Goal: Feedback & Contribution: Leave review/rating

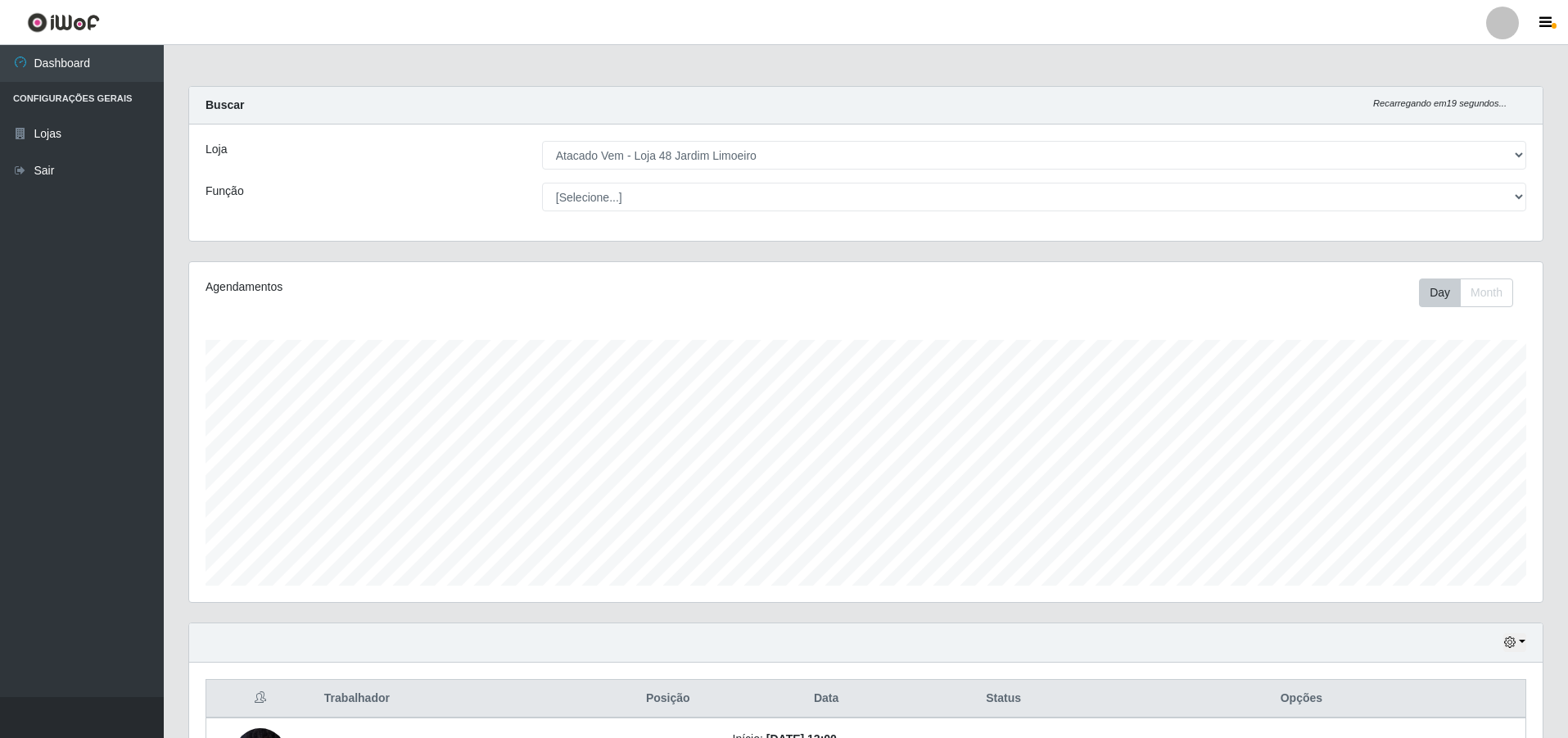
select select "449"
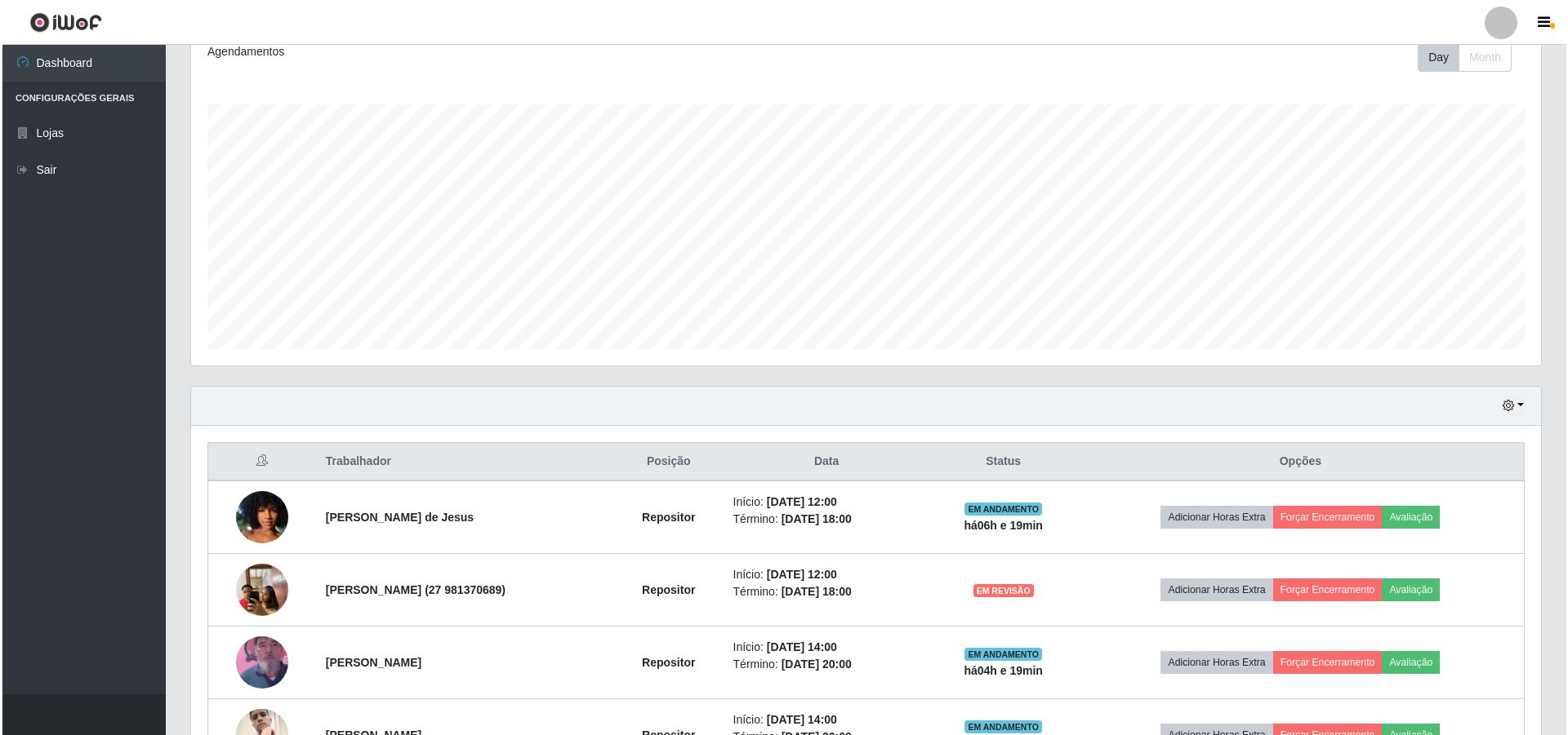
scroll to position [385, 0]
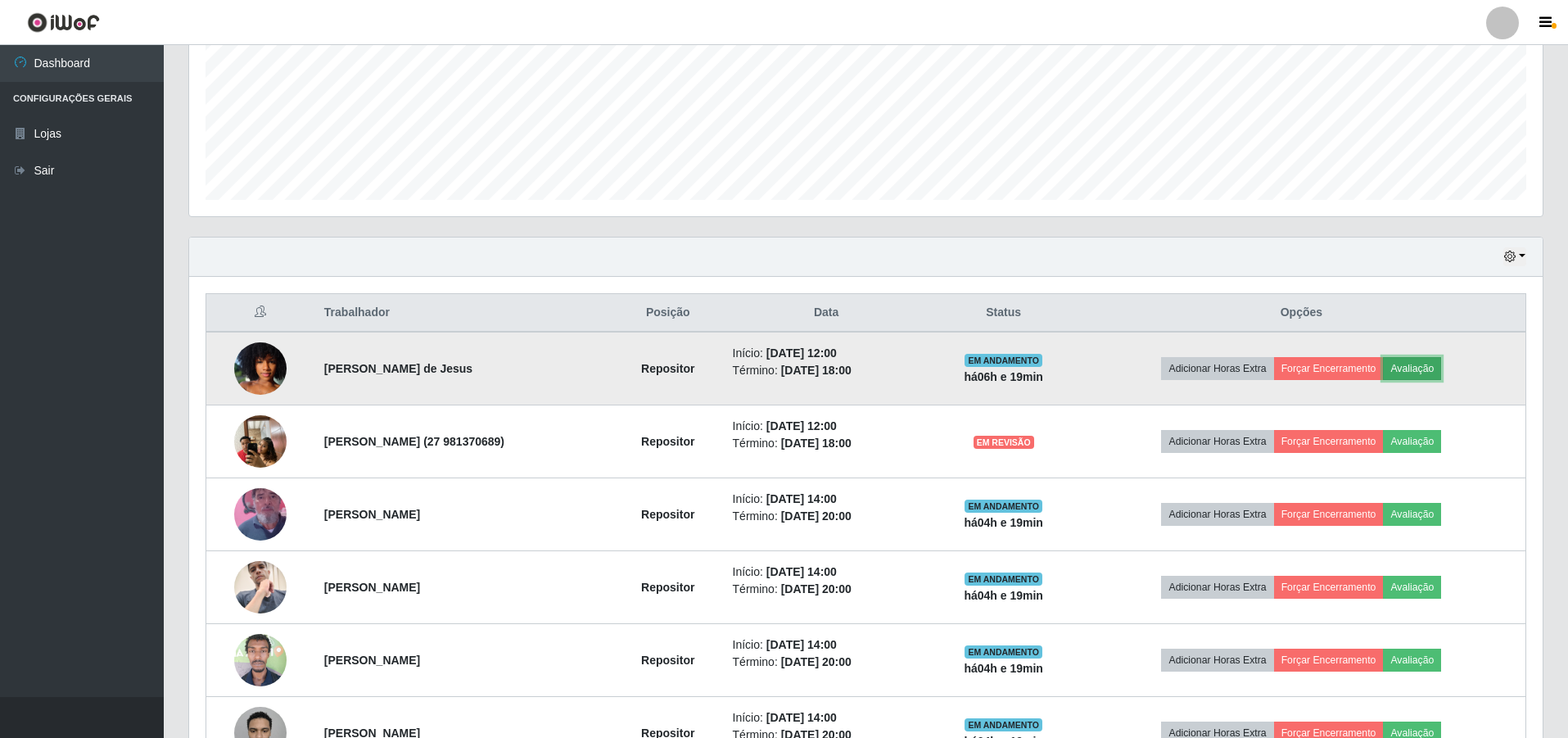
click at [1416, 369] on button "Avaliação" at bounding box center [1412, 369] width 58 height 23
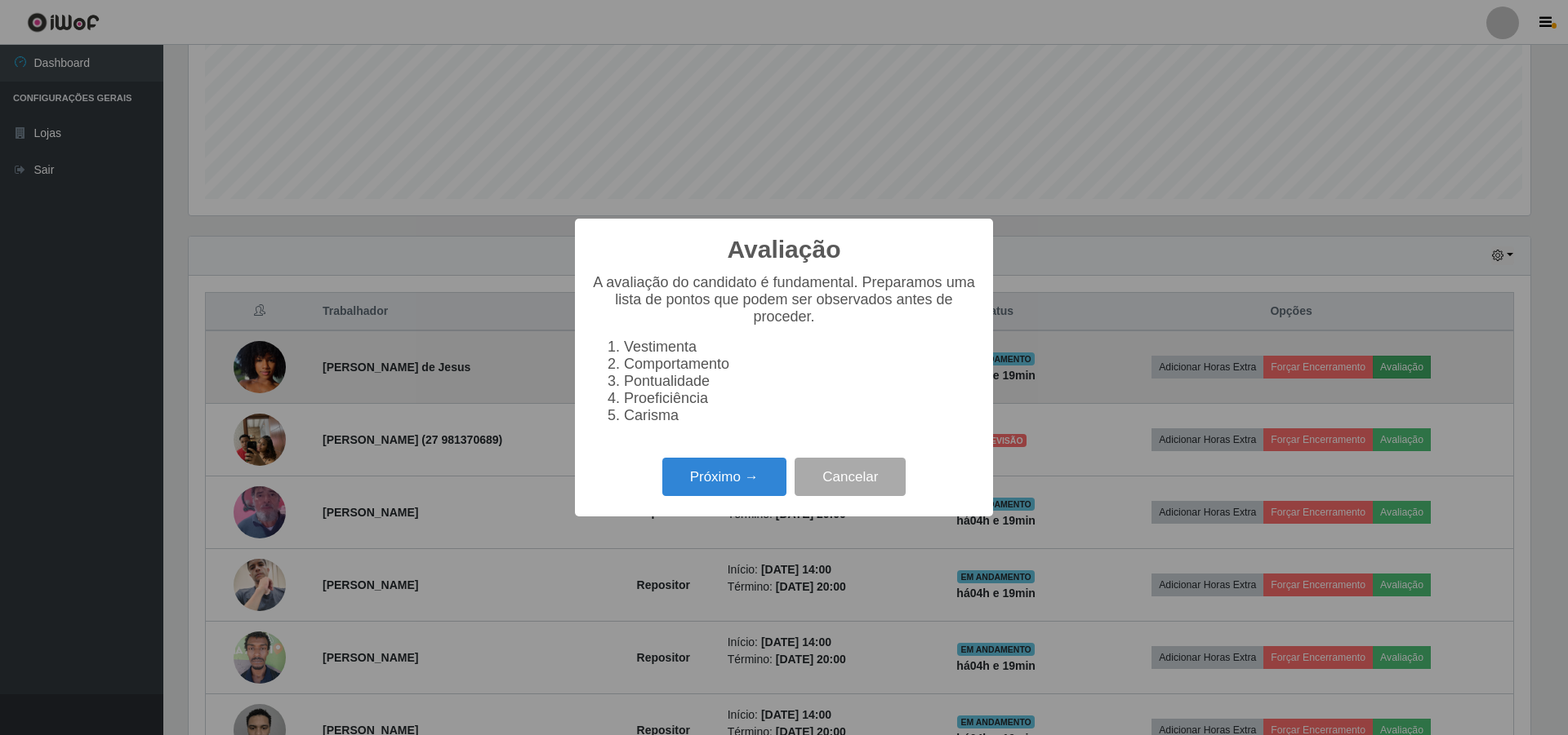
scroll to position [339, 1342]
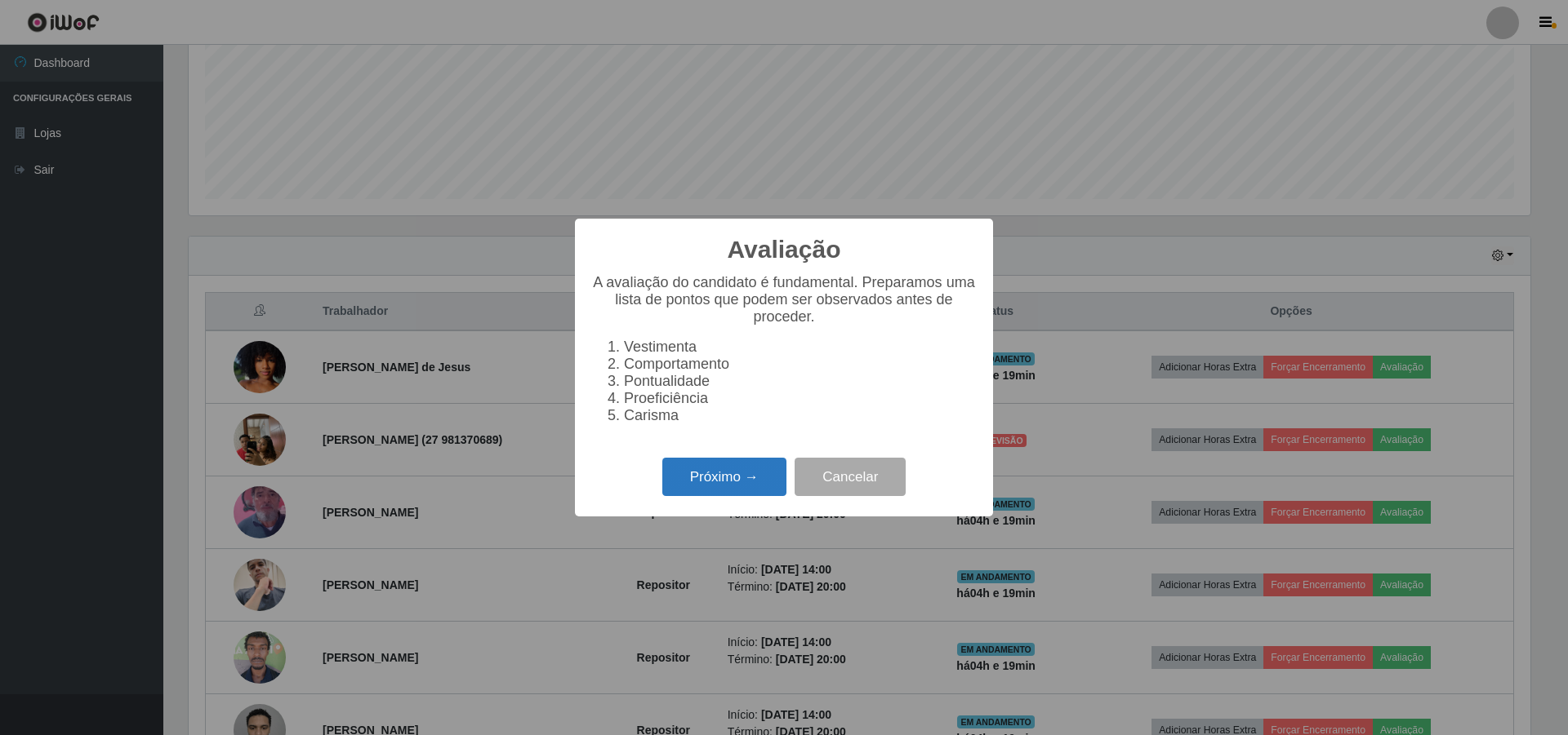
click at [738, 493] on button "Próximo →" at bounding box center [724, 477] width 124 height 38
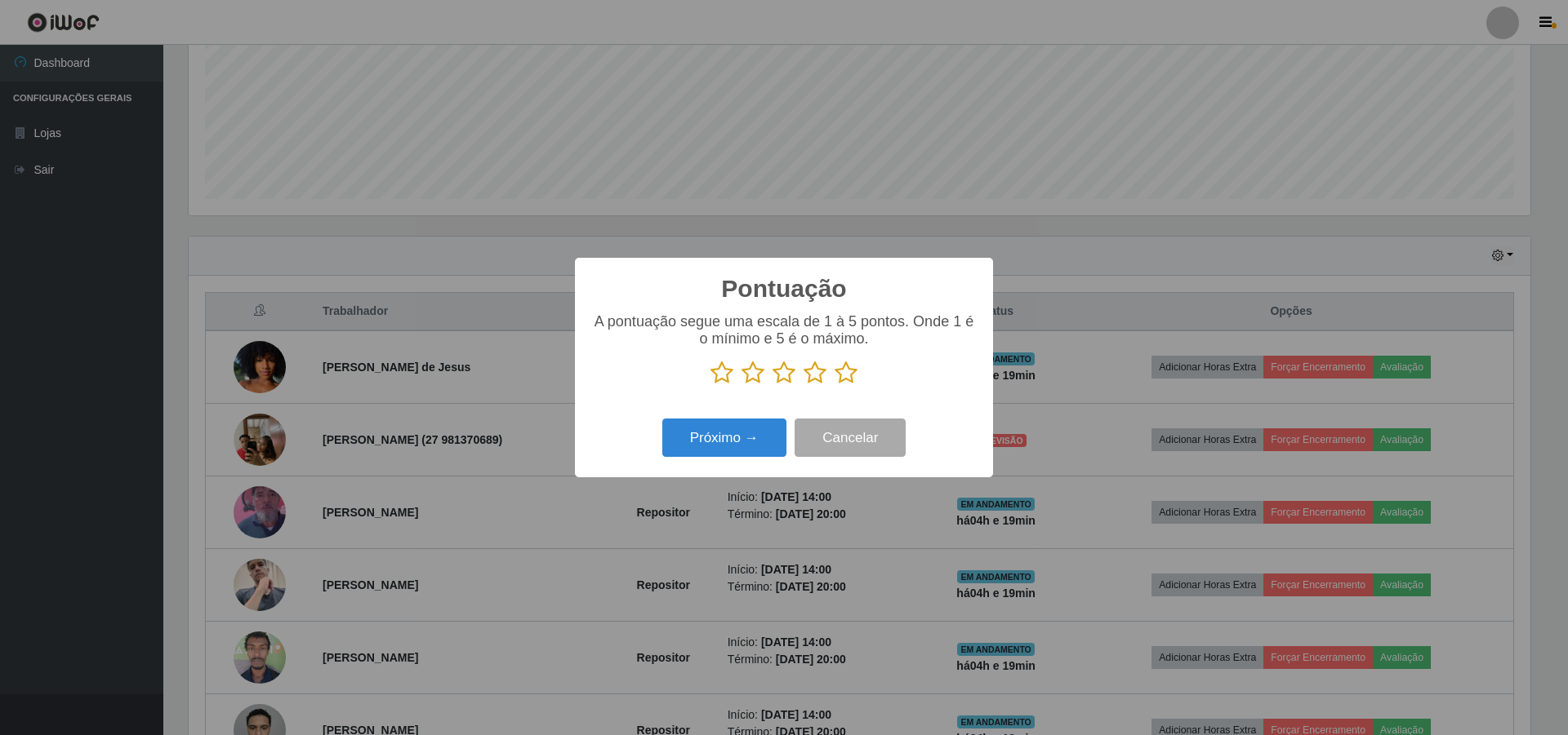
scroll to position [815774, 815287]
click at [791, 381] on icon at bounding box center [784, 373] width 23 height 24
click at [772, 385] on input "radio" at bounding box center [772, 385] width 0 height 0
click at [748, 433] on button "Próximo →" at bounding box center [724, 438] width 124 height 38
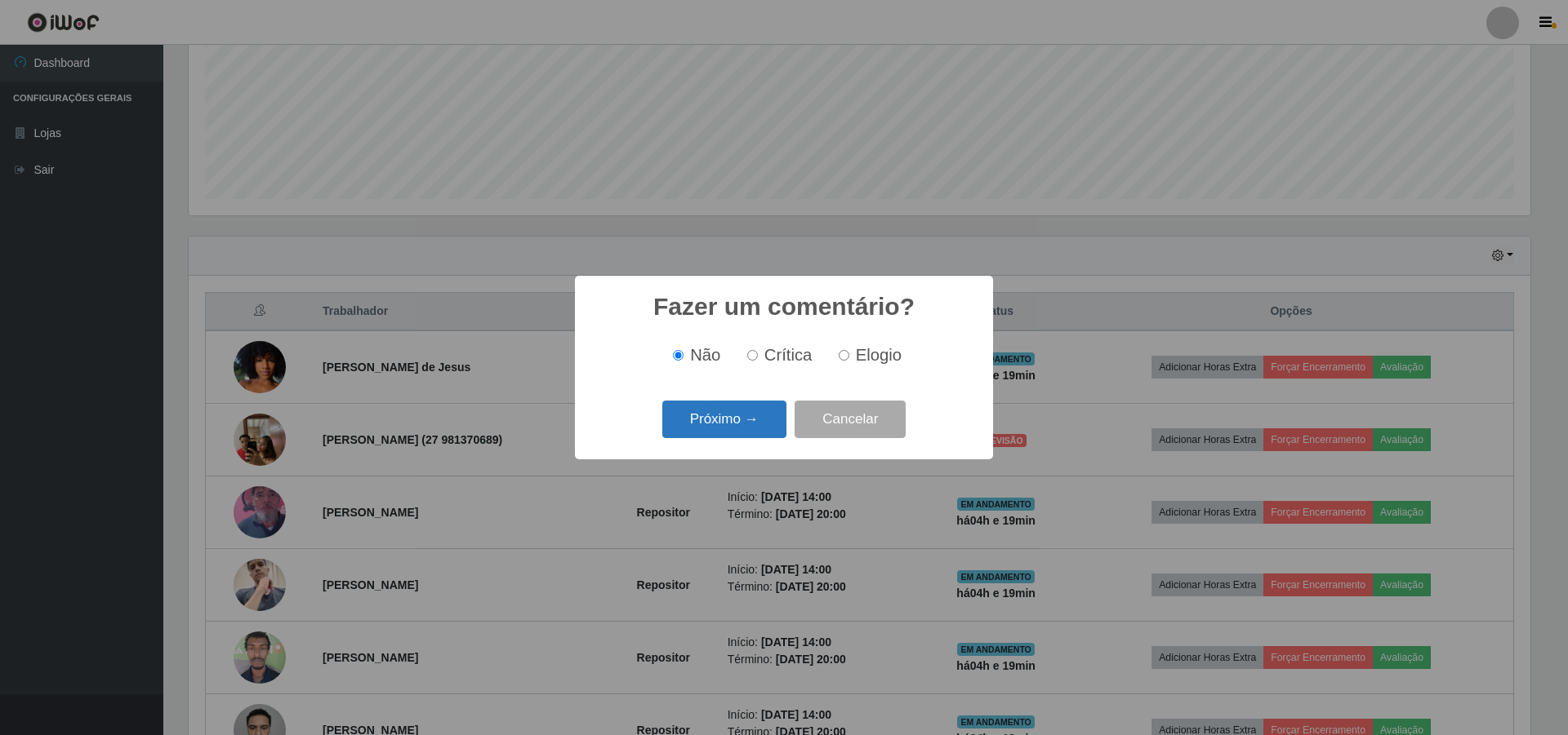
click at [736, 422] on button "Próximo →" at bounding box center [724, 420] width 124 height 38
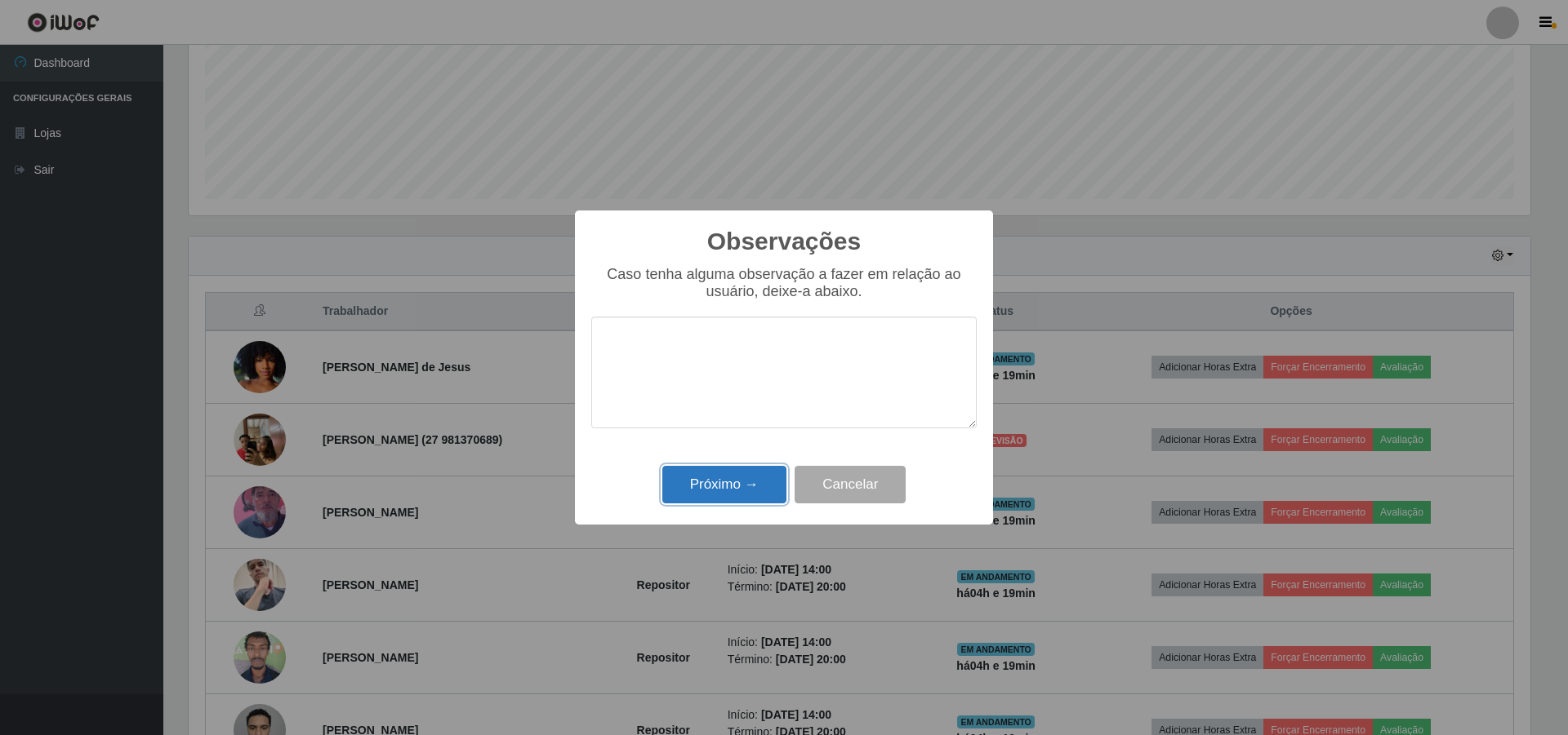
click at [739, 482] on button "Próximo →" at bounding box center [724, 485] width 124 height 38
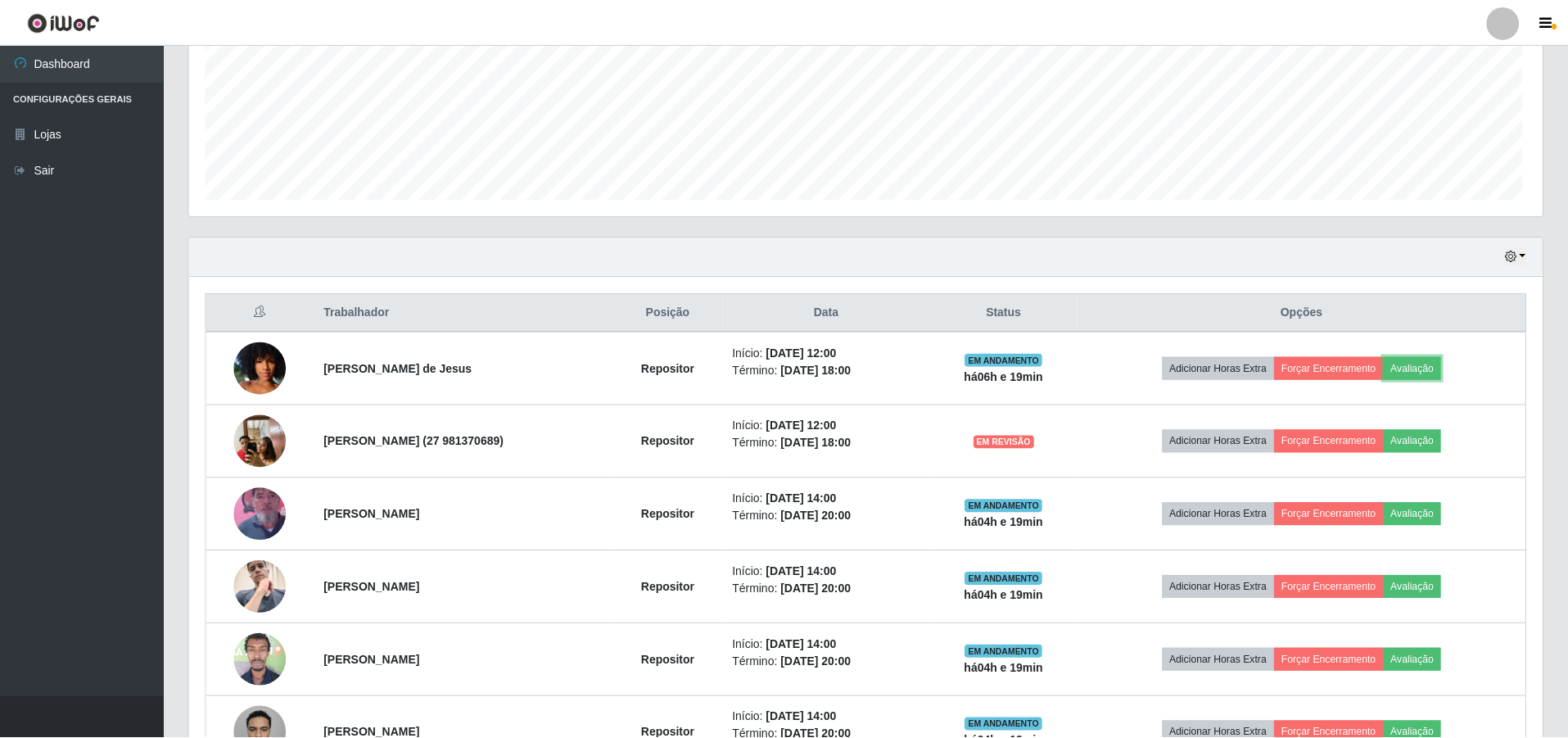
scroll to position [340, 1354]
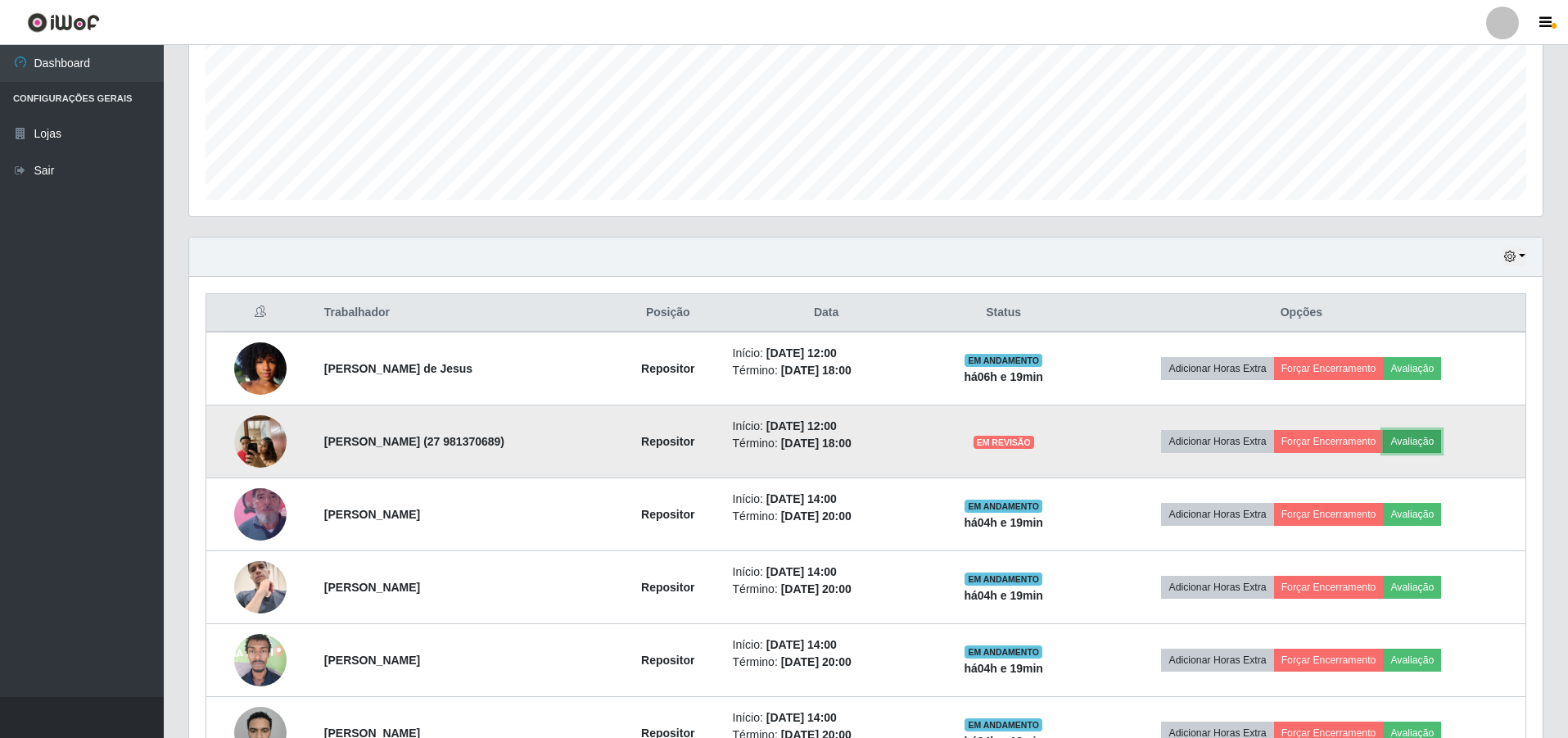
click at [1442, 445] on button "Avaliação" at bounding box center [1412, 441] width 58 height 23
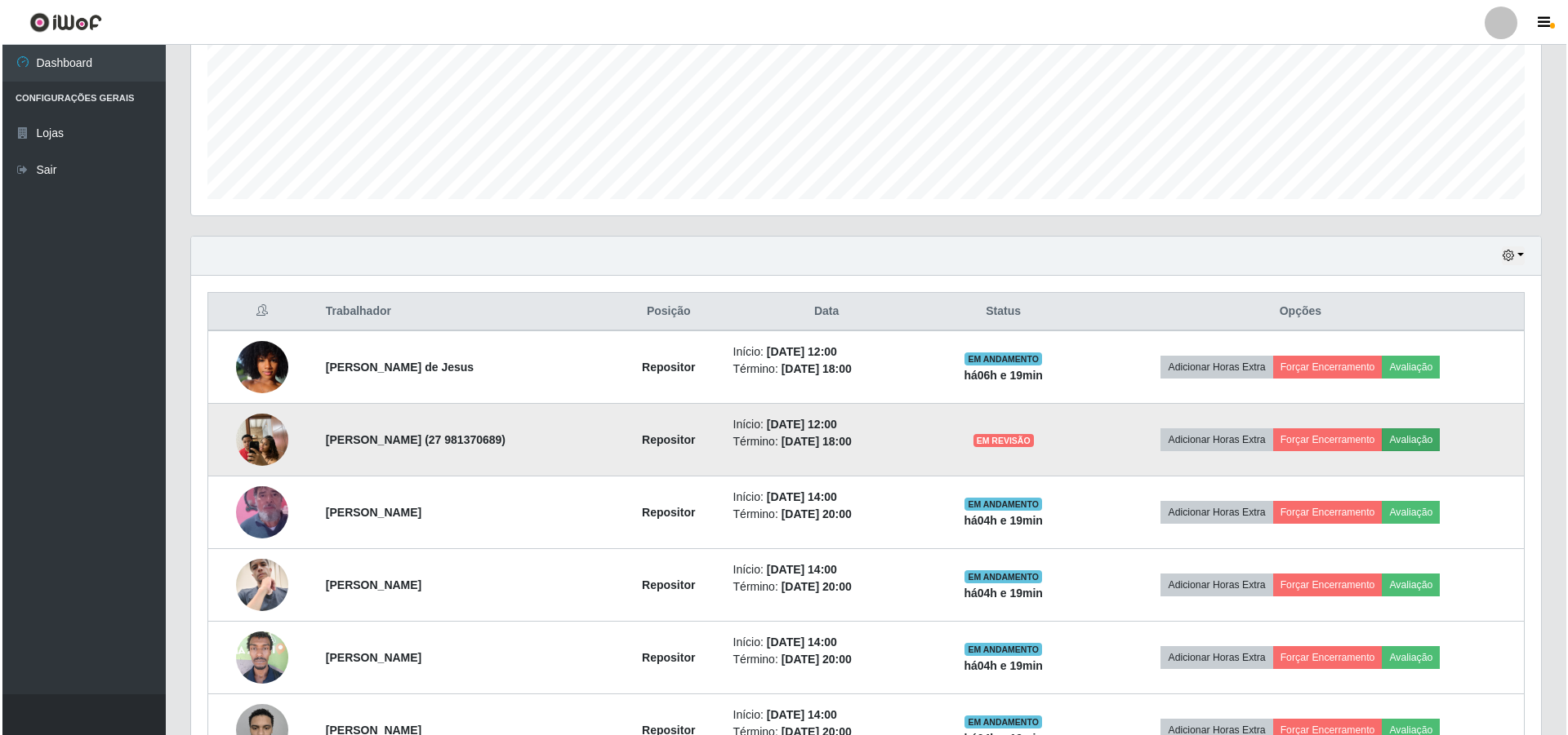
scroll to position [339, 1342]
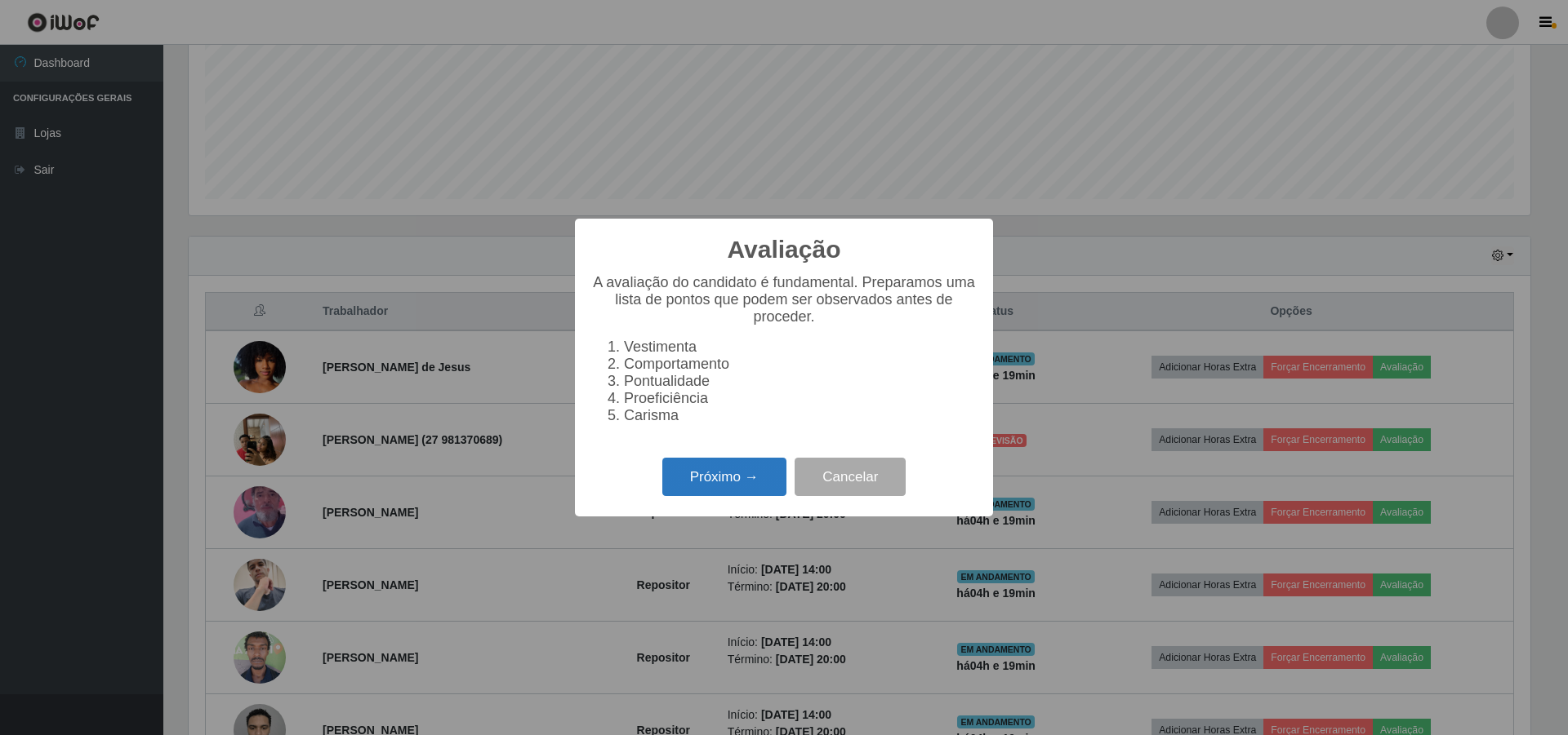
click at [721, 481] on button "Próximo →" at bounding box center [724, 477] width 124 height 38
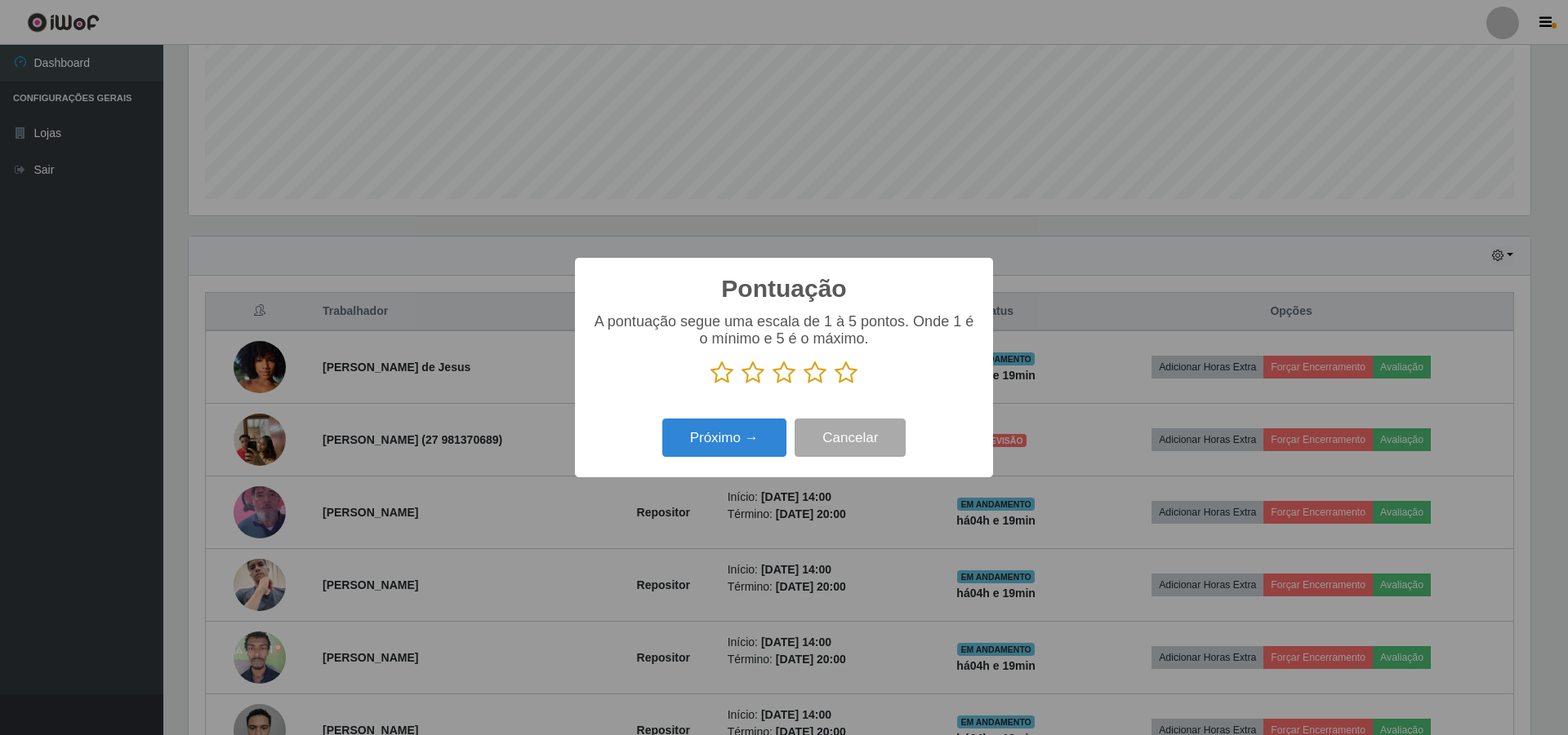
click at [785, 374] on icon at bounding box center [784, 373] width 23 height 24
click at [772, 385] on input "radio" at bounding box center [772, 385] width 0 height 0
click at [819, 373] on icon at bounding box center [815, 373] width 23 height 24
click at [804, 385] on input "radio" at bounding box center [804, 385] width 0 height 0
click at [747, 446] on button "Próximo →" at bounding box center [724, 438] width 124 height 38
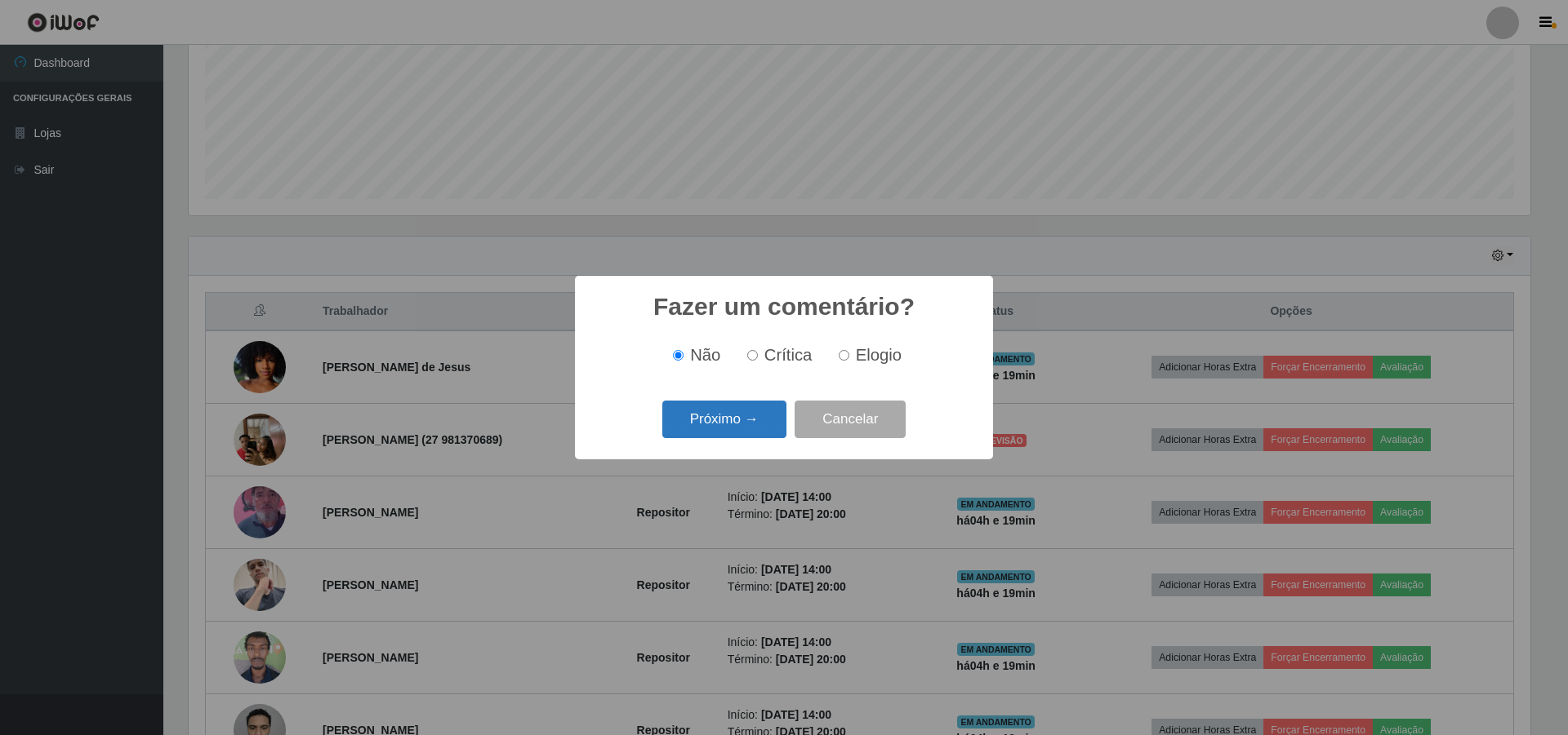
click at [747, 431] on button "Próximo →" at bounding box center [724, 420] width 124 height 38
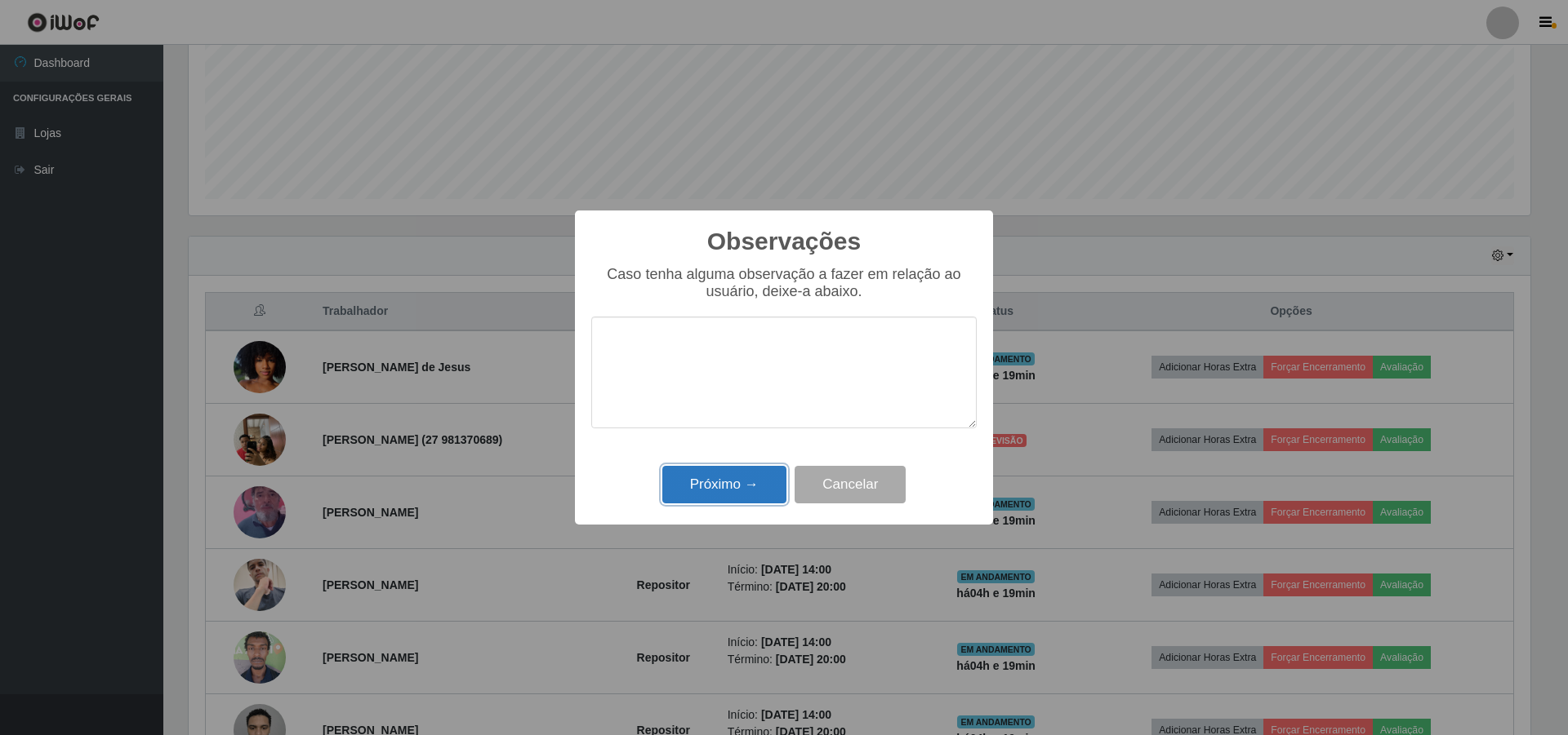
click at [733, 473] on button "Próximo →" at bounding box center [724, 485] width 124 height 38
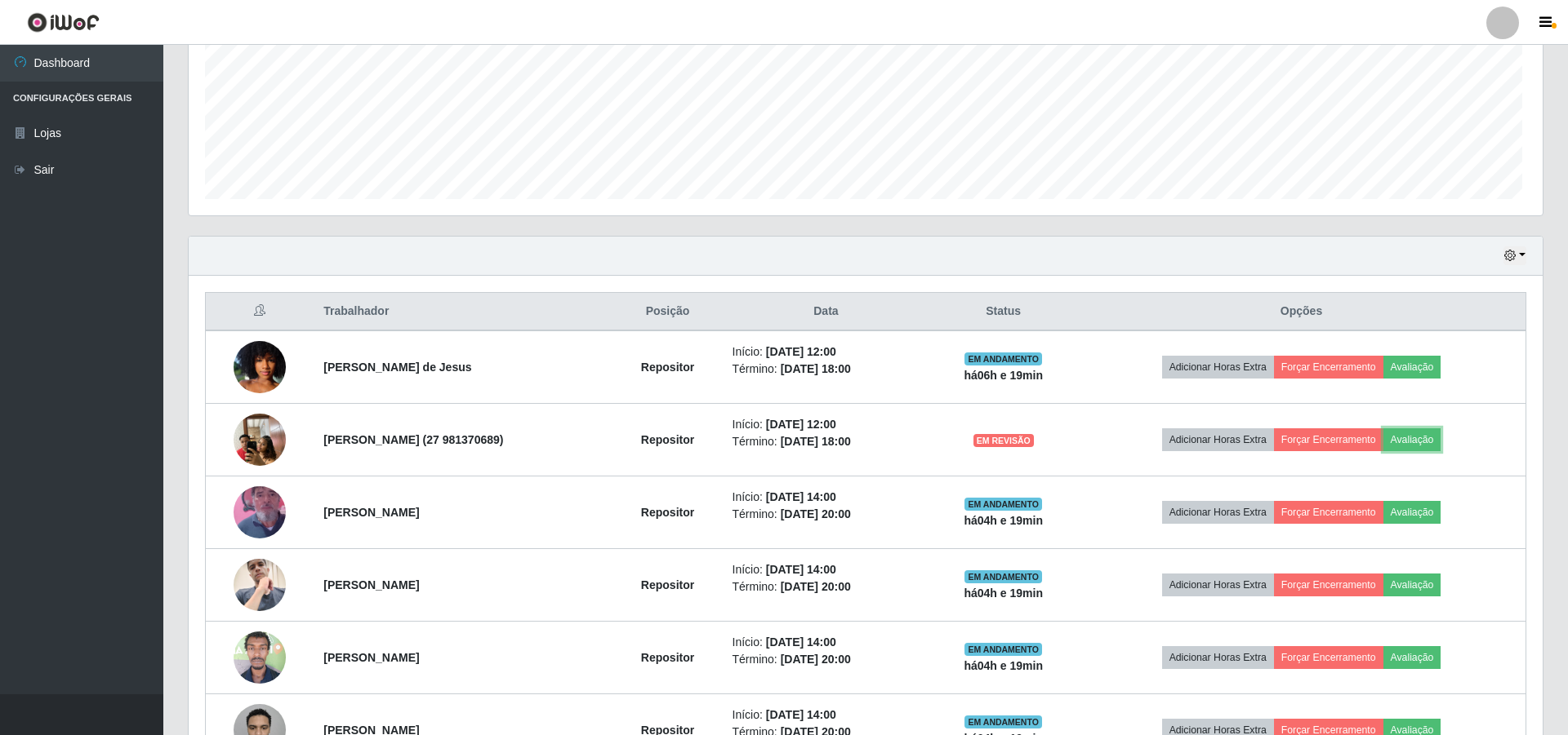
scroll to position [339, 1350]
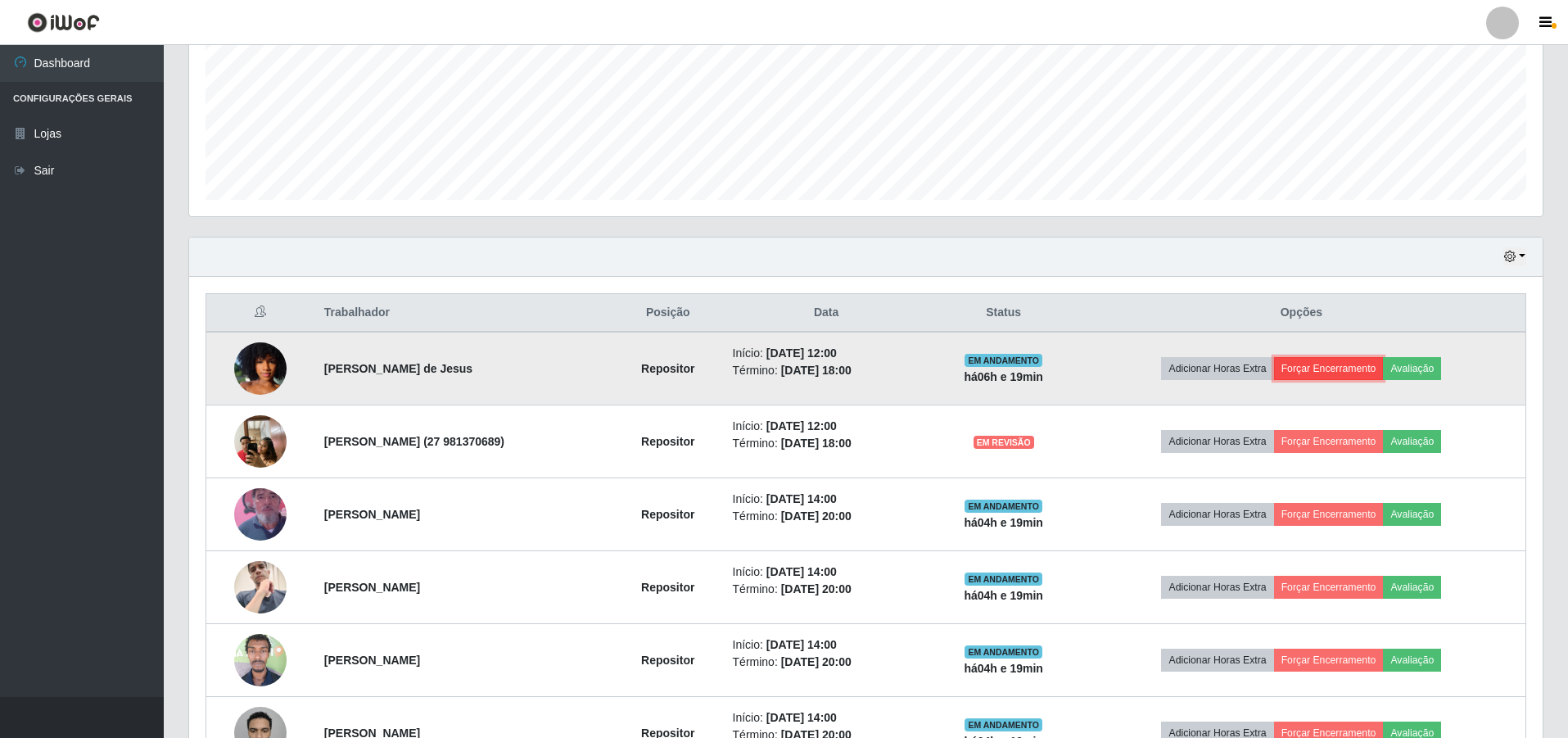
click at [1357, 363] on button "Forçar Encerramento" at bounding box center [1329, 369] width 110 height 23
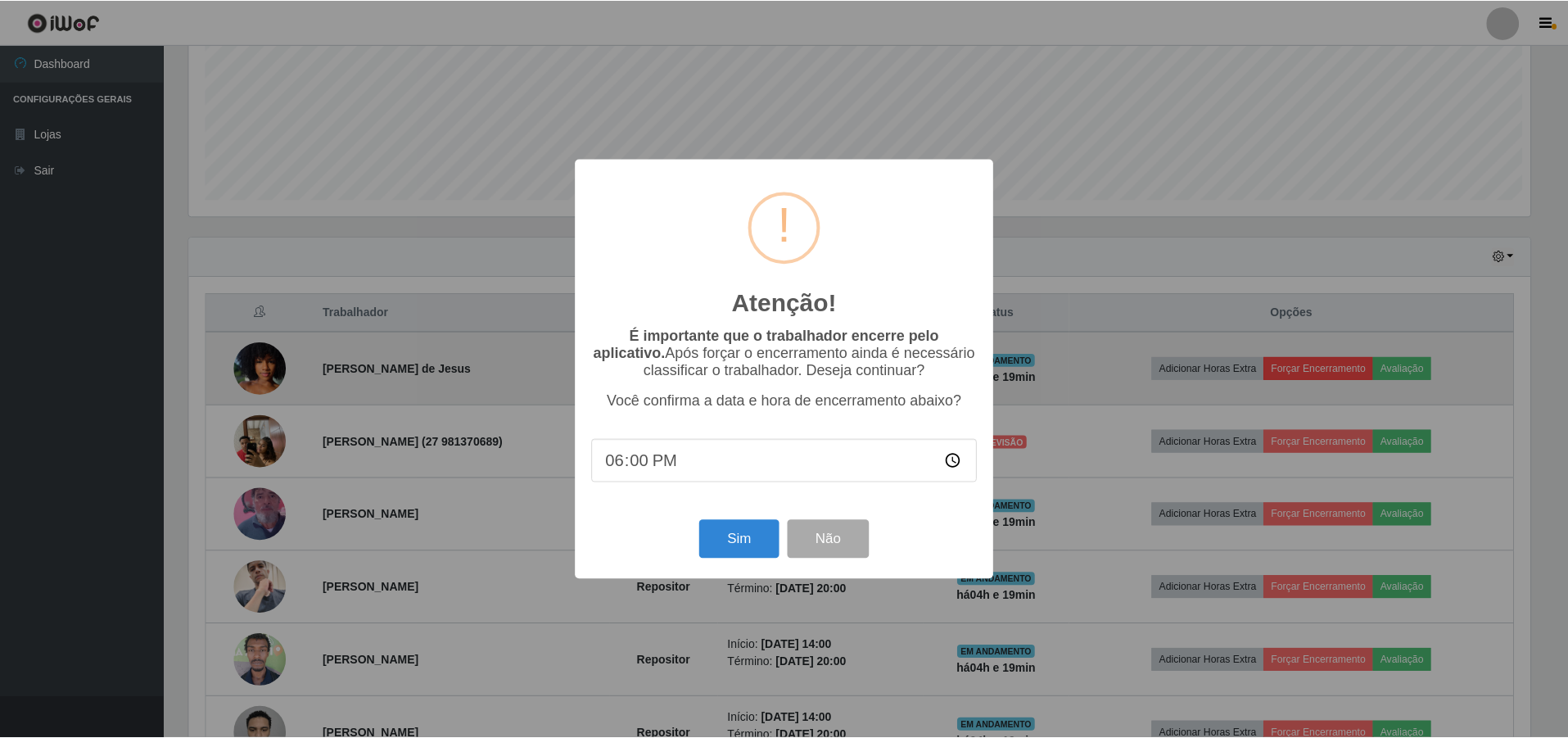
scroll to position [340, 1345]
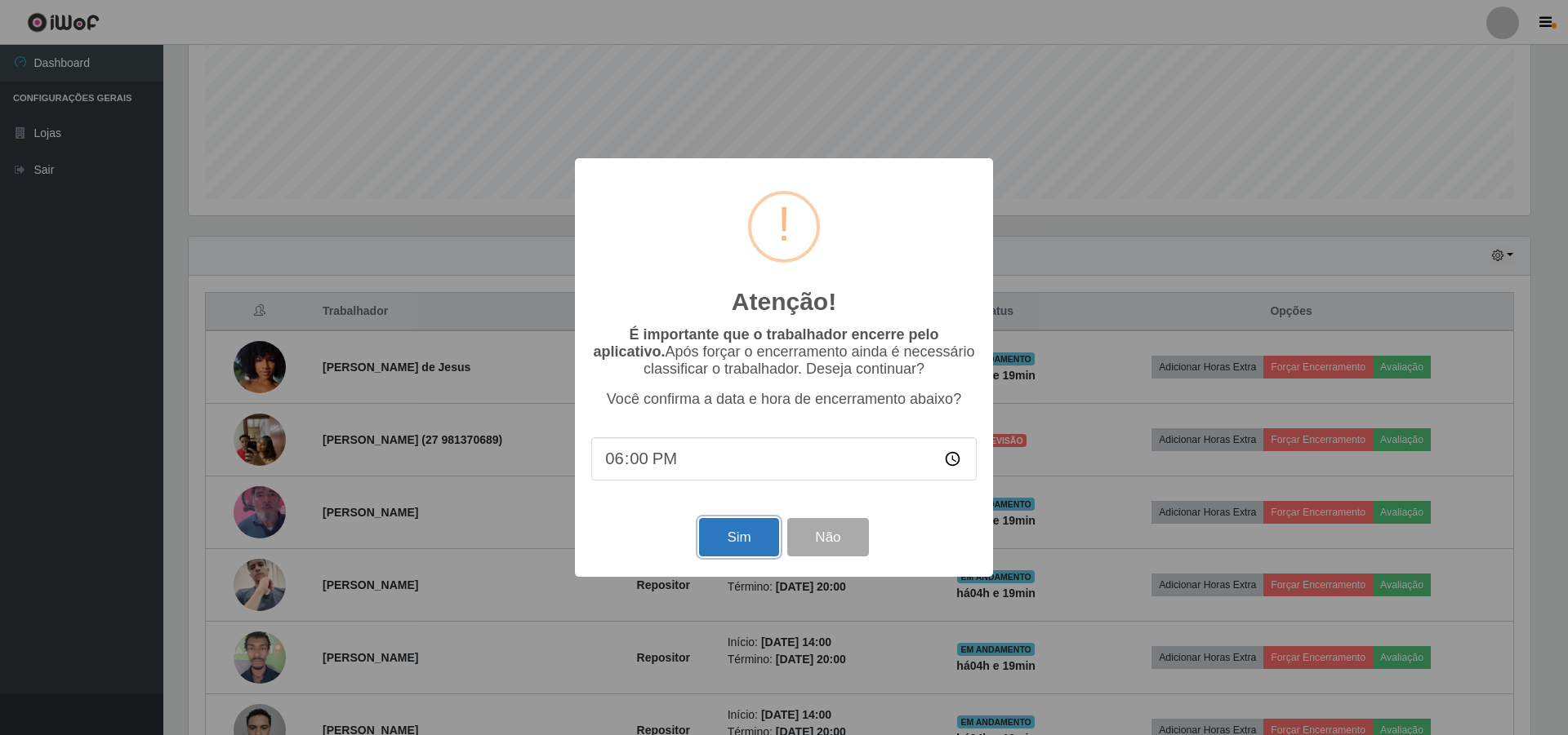
click at [742, 542] on button "Sim" at bounding box center [738, 537] width 80 height 38
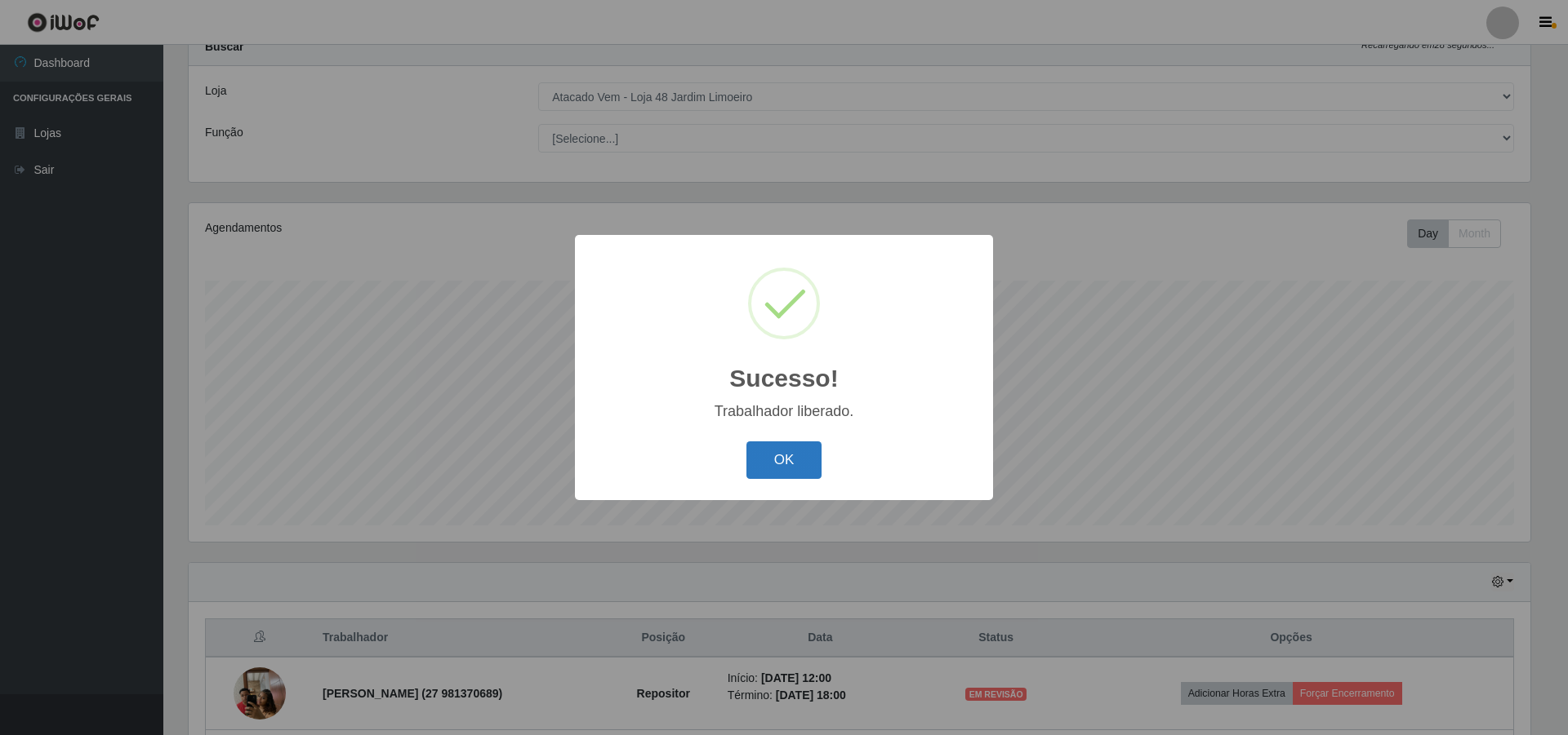
click at [784, 462] on button "OK" at bounding box center [784, 461] width 76 height 38
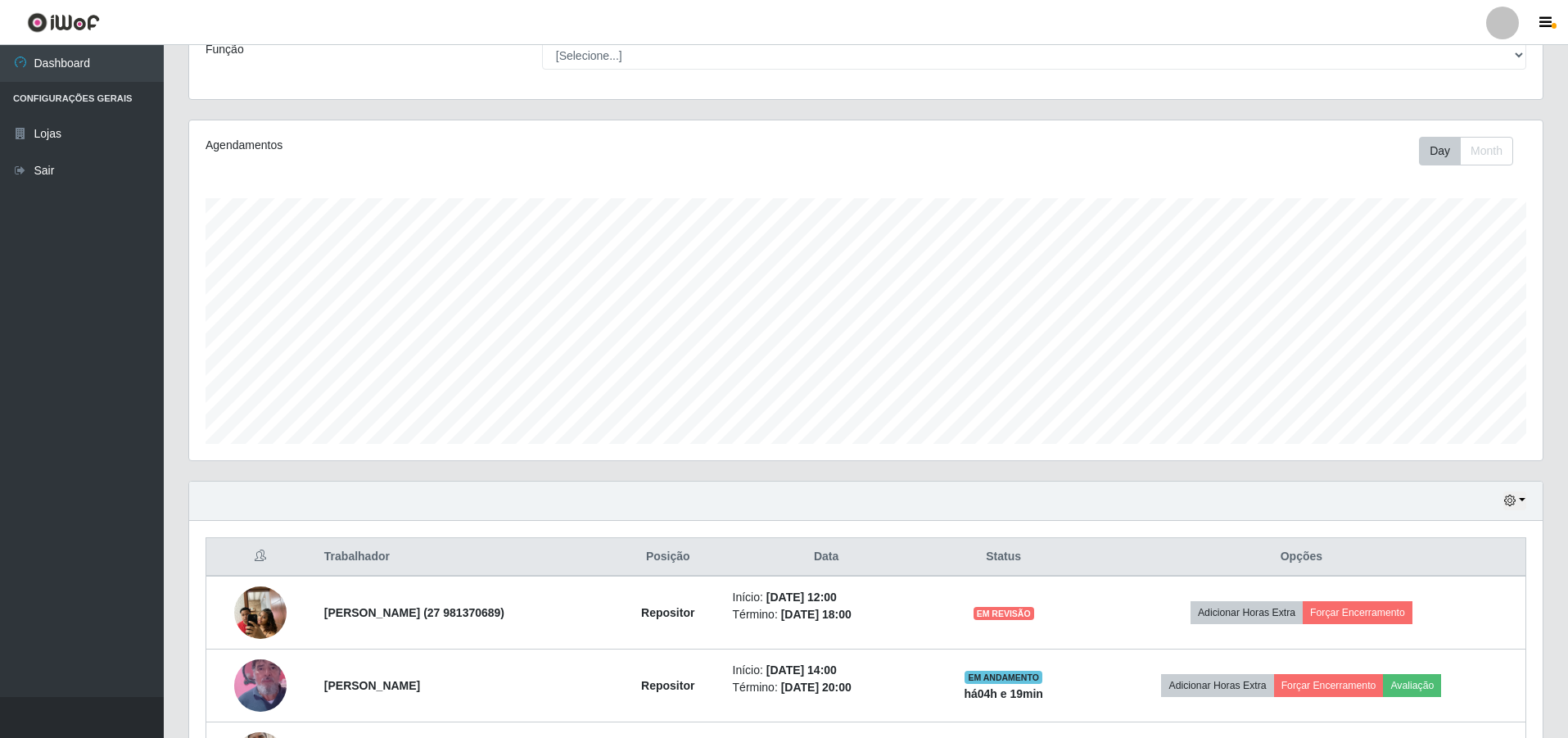
scroll to position [222, 0]
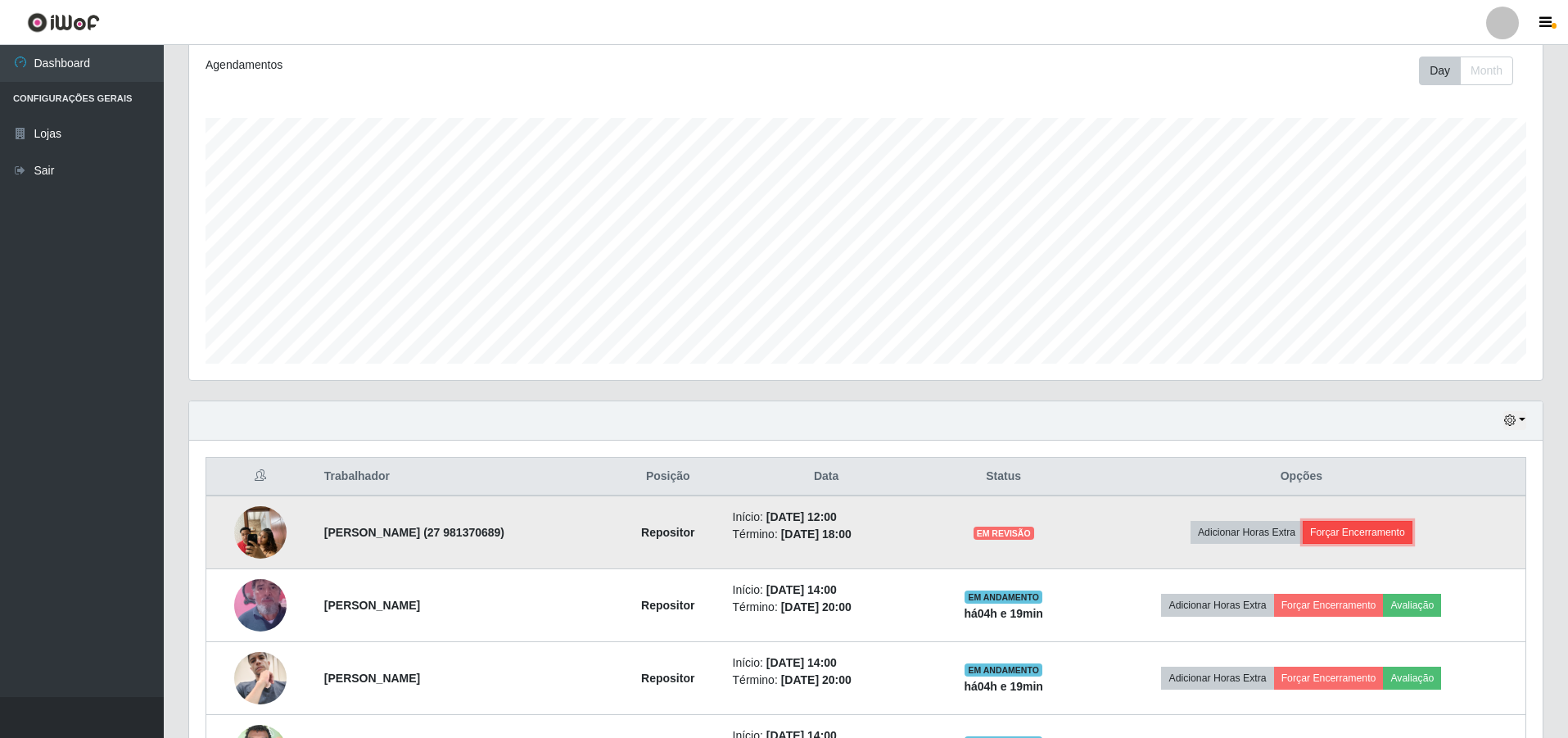
click at [1351, 530] on button "Forçar Encerramento" at bounding box center [1358, 533] width 110 height 23
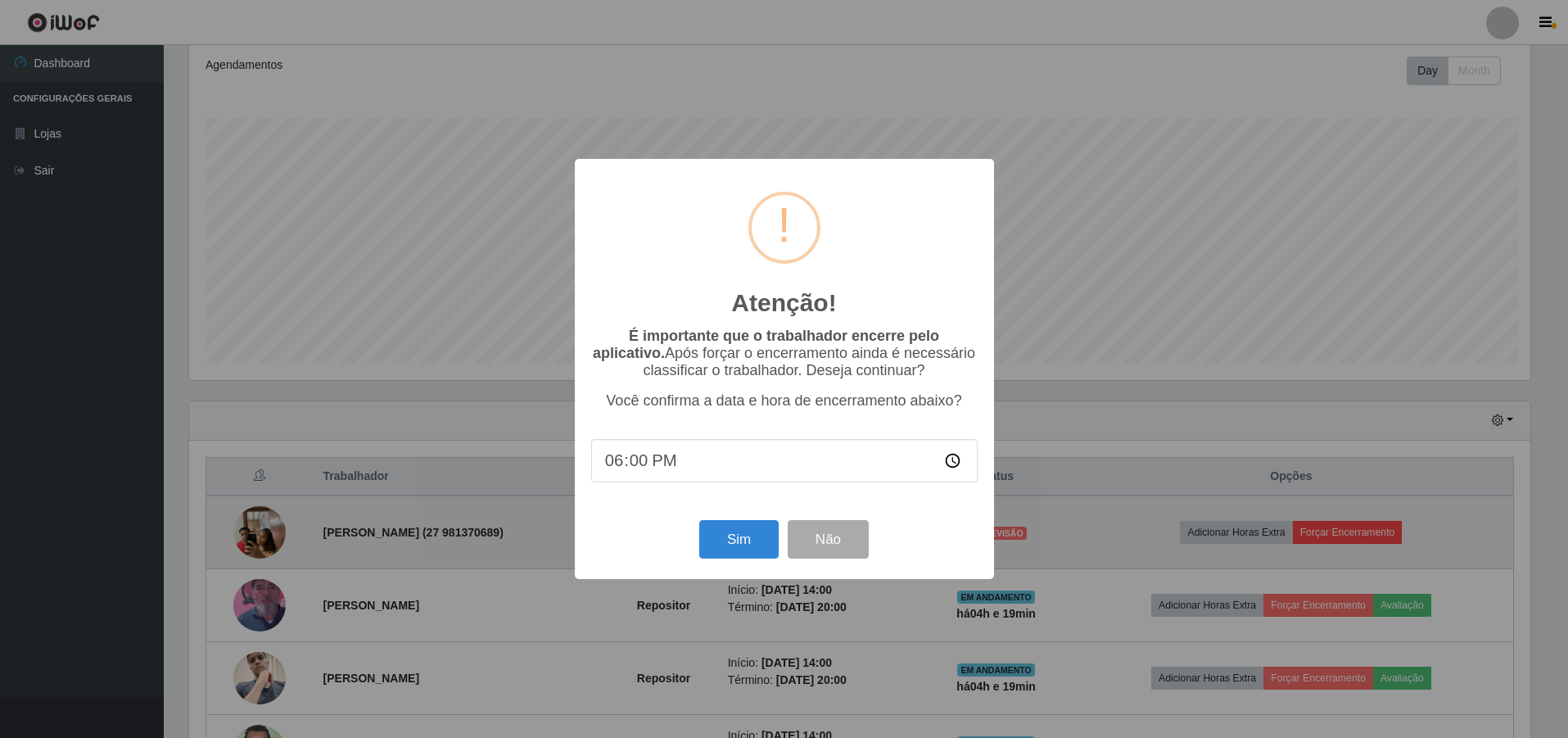
scroll to position [340, 1345]
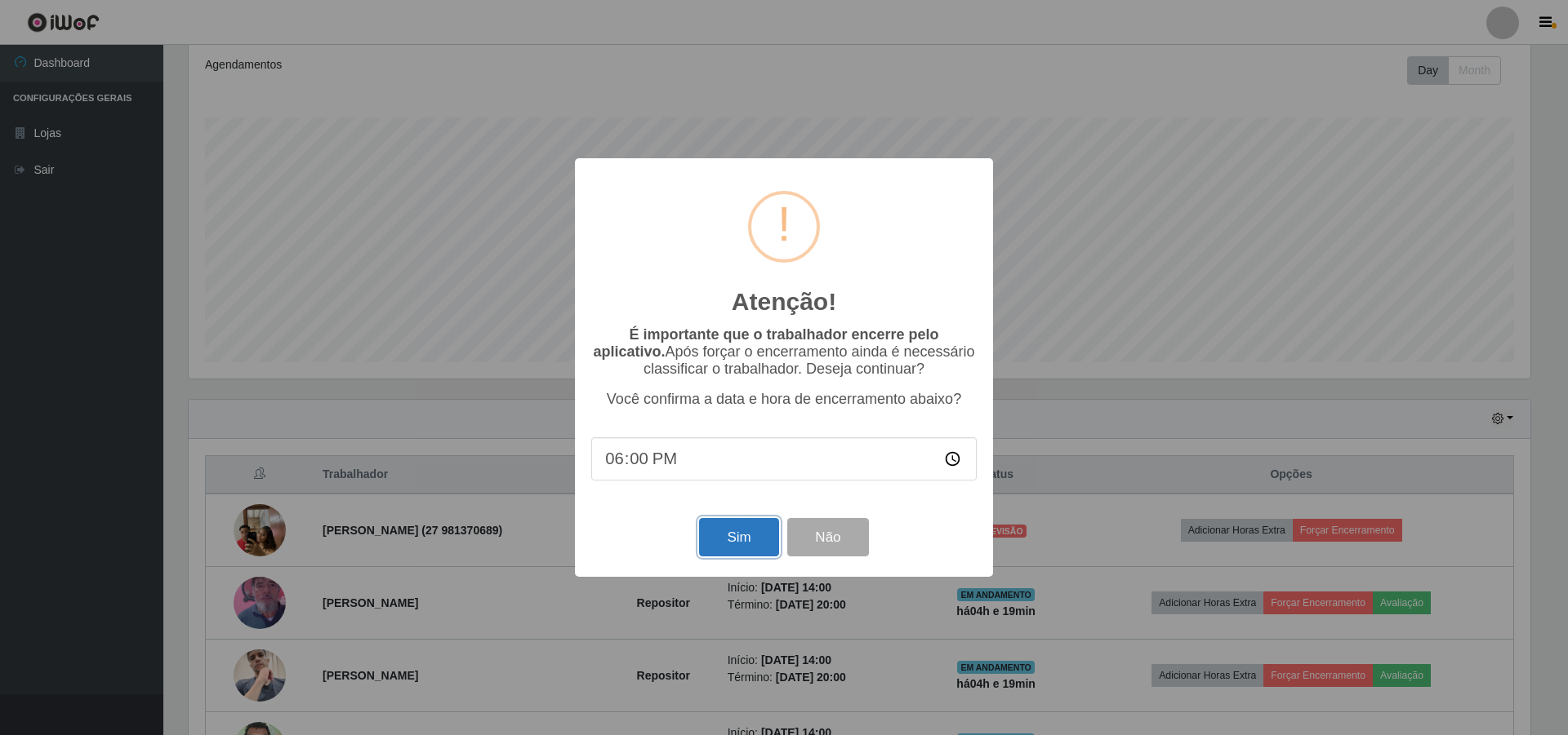
click at [721, 542] on button "Sim" at bounding box center [738, 537] width 80 height 38
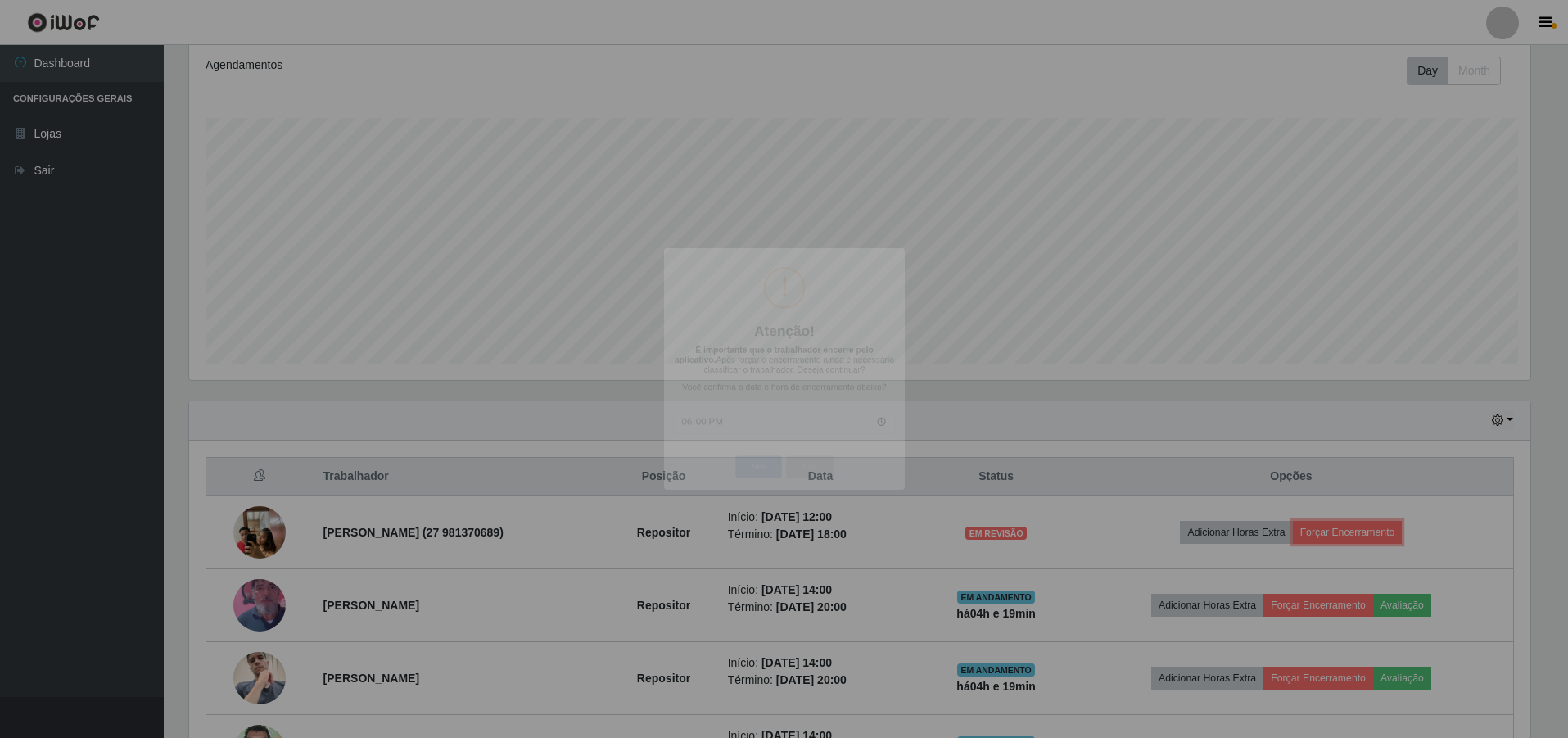
scroll to position [0, 0]
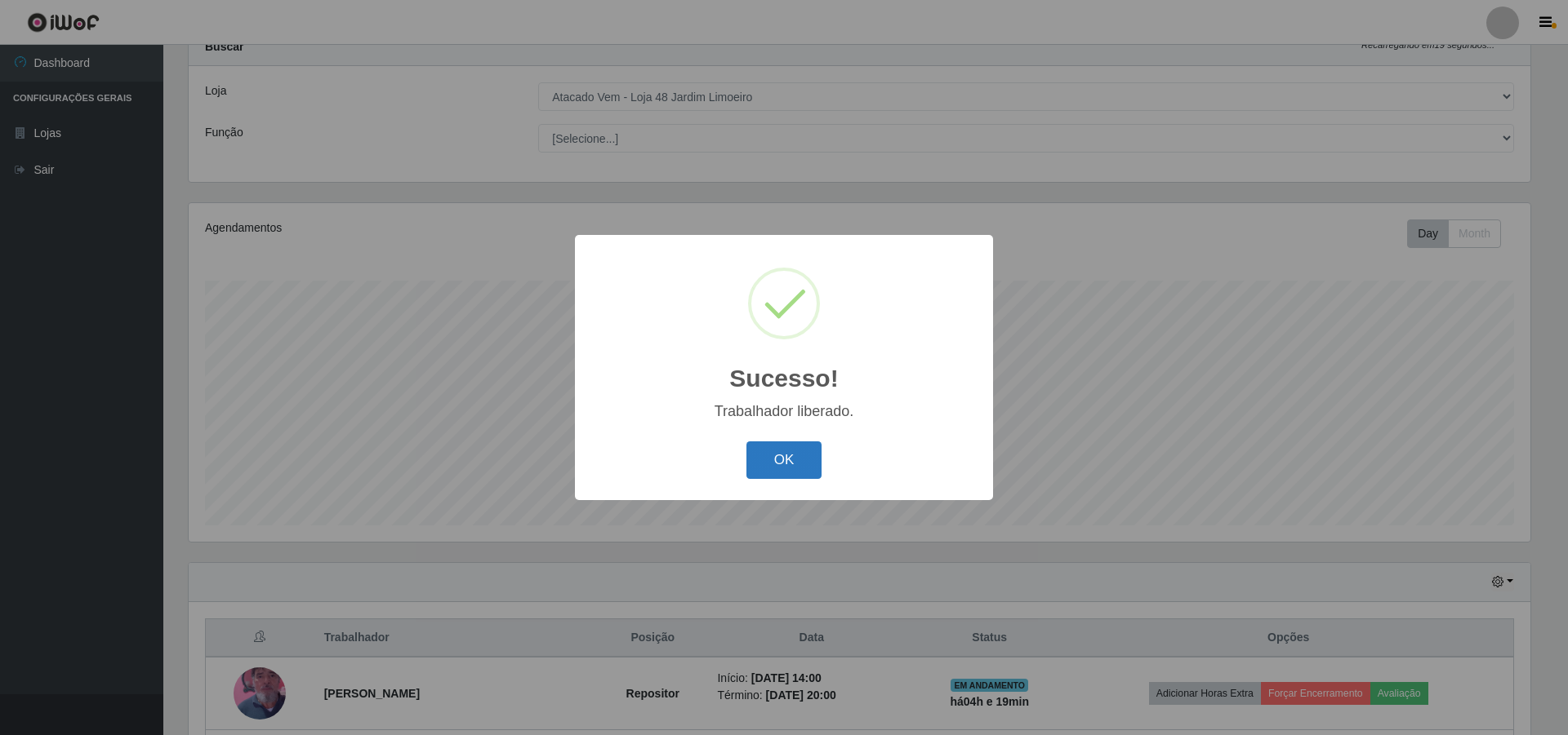
click at [789, 443] on button "OK" at bounding box center [784, 461] width 76 height 38
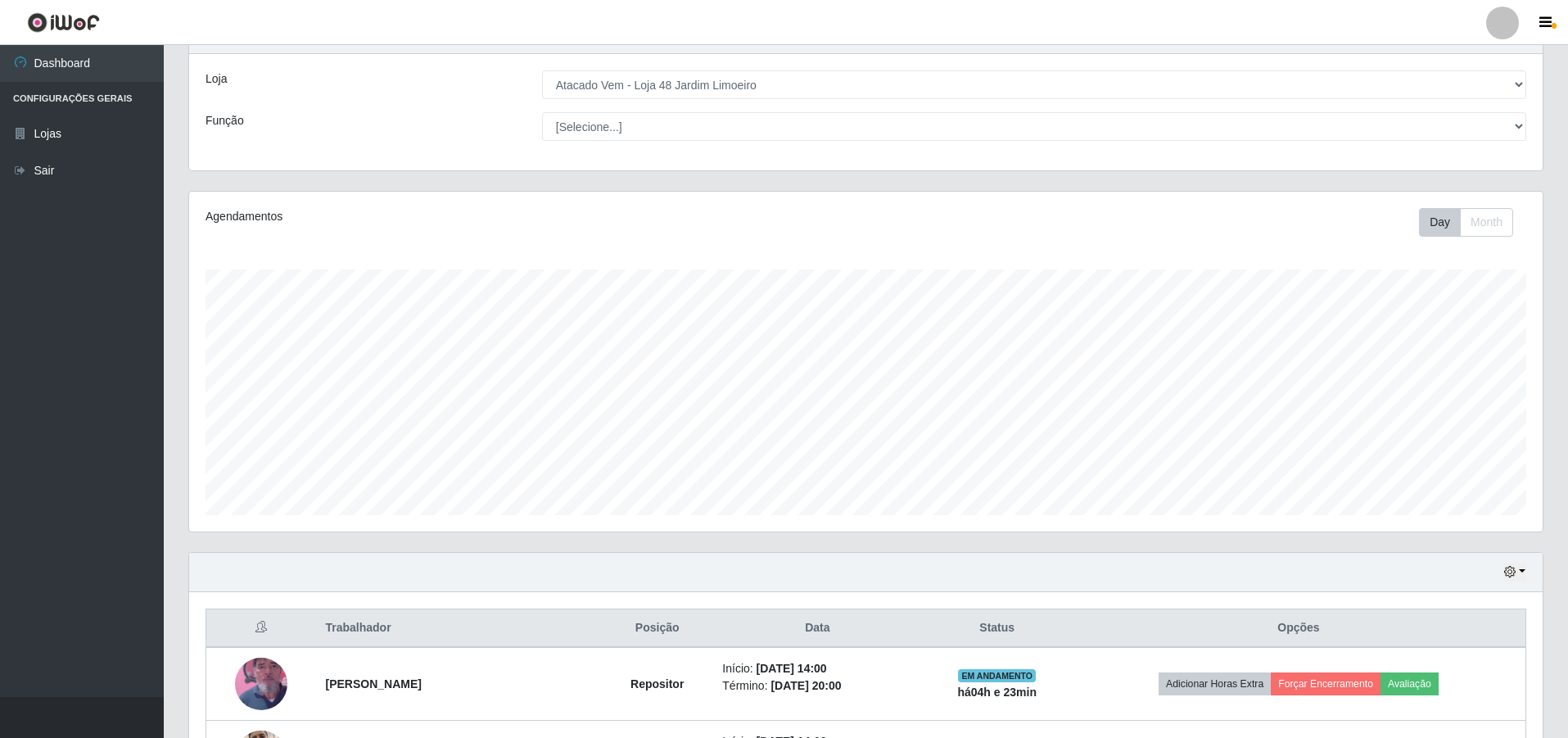
scroll to position [164, 0]
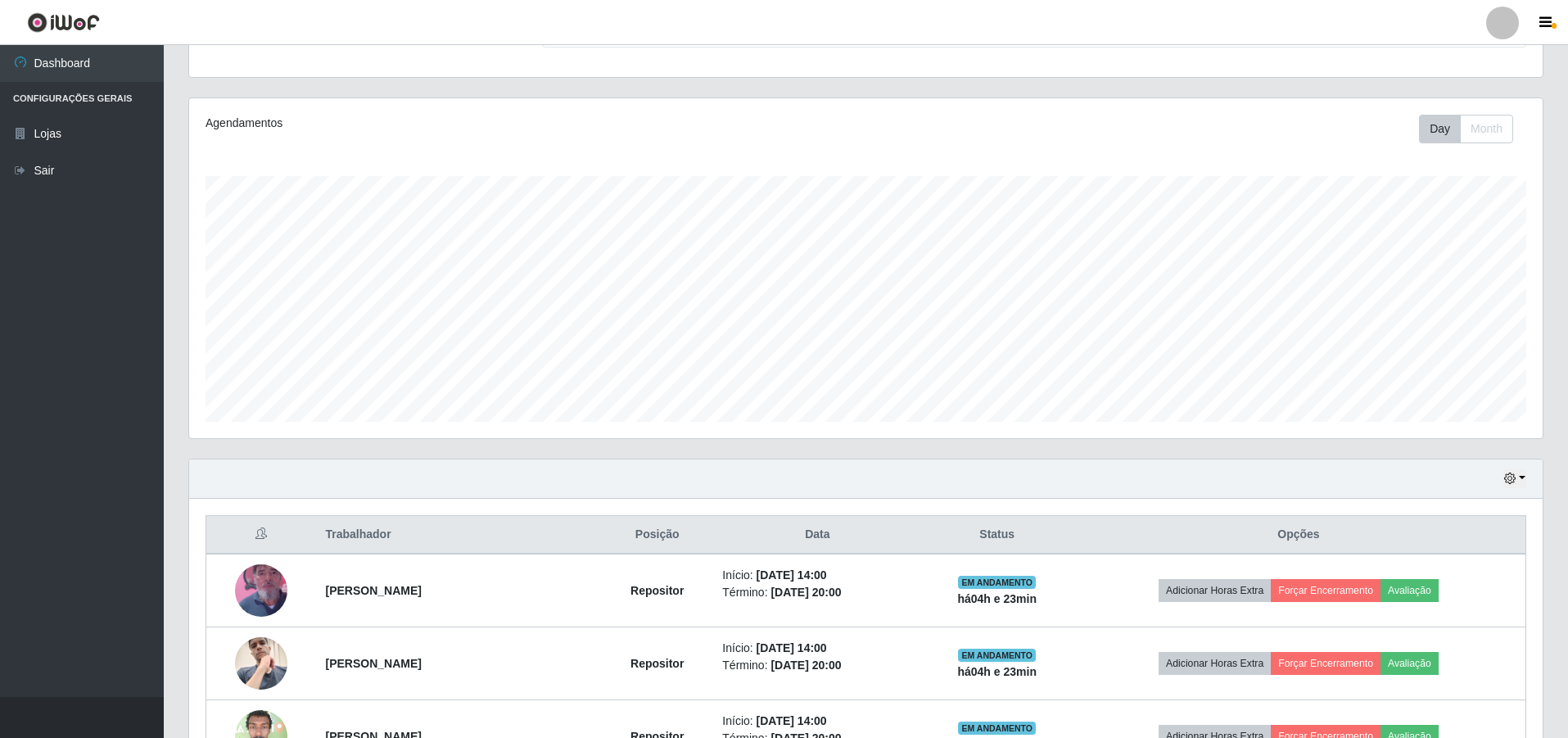
click at [1527, 478] on div "Hoje 1 dia 3 dias 1 Semana Não encerrados" at bounding box center [866, 479] width 1354 height 39
click at [1522, 476] on button "button" at bounding box center [1515, 478] width 23 height 18
click at [1436, 540] on button "1 dia" at bounding box center [1461, 542] width 130 height 34
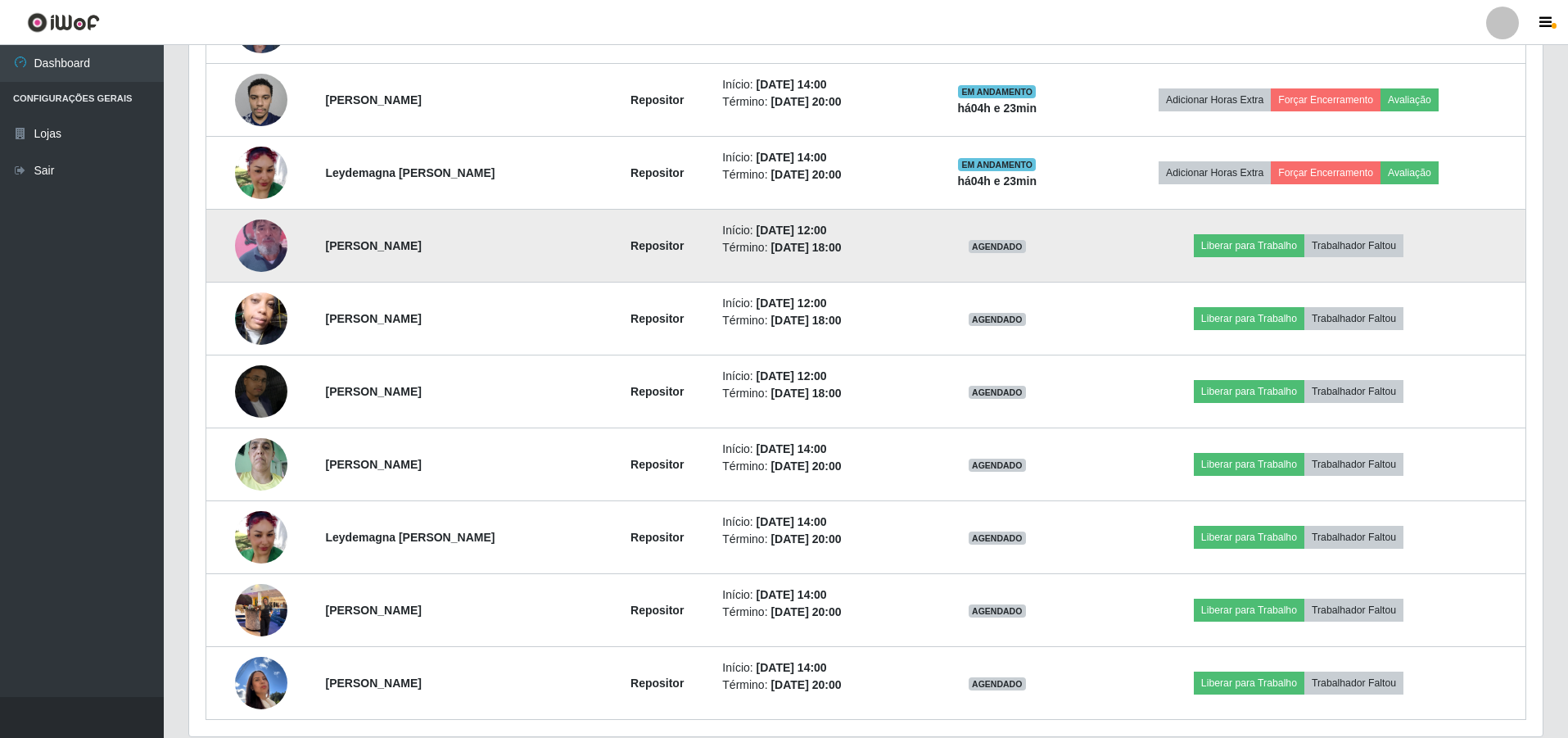
scroll to position [934, 0]
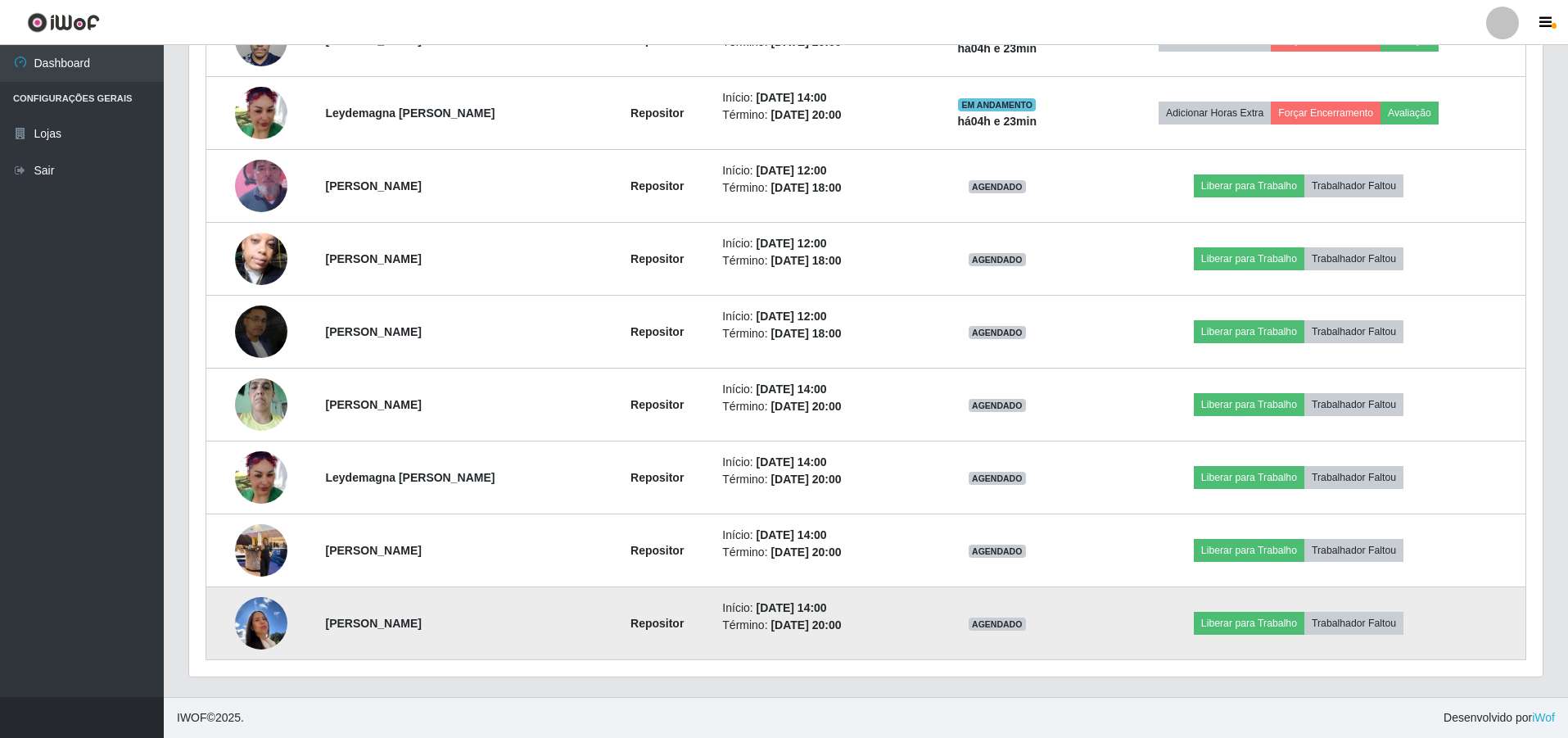
click at [259, 623] on img at bounding box center [261, 622] width 53 height 69
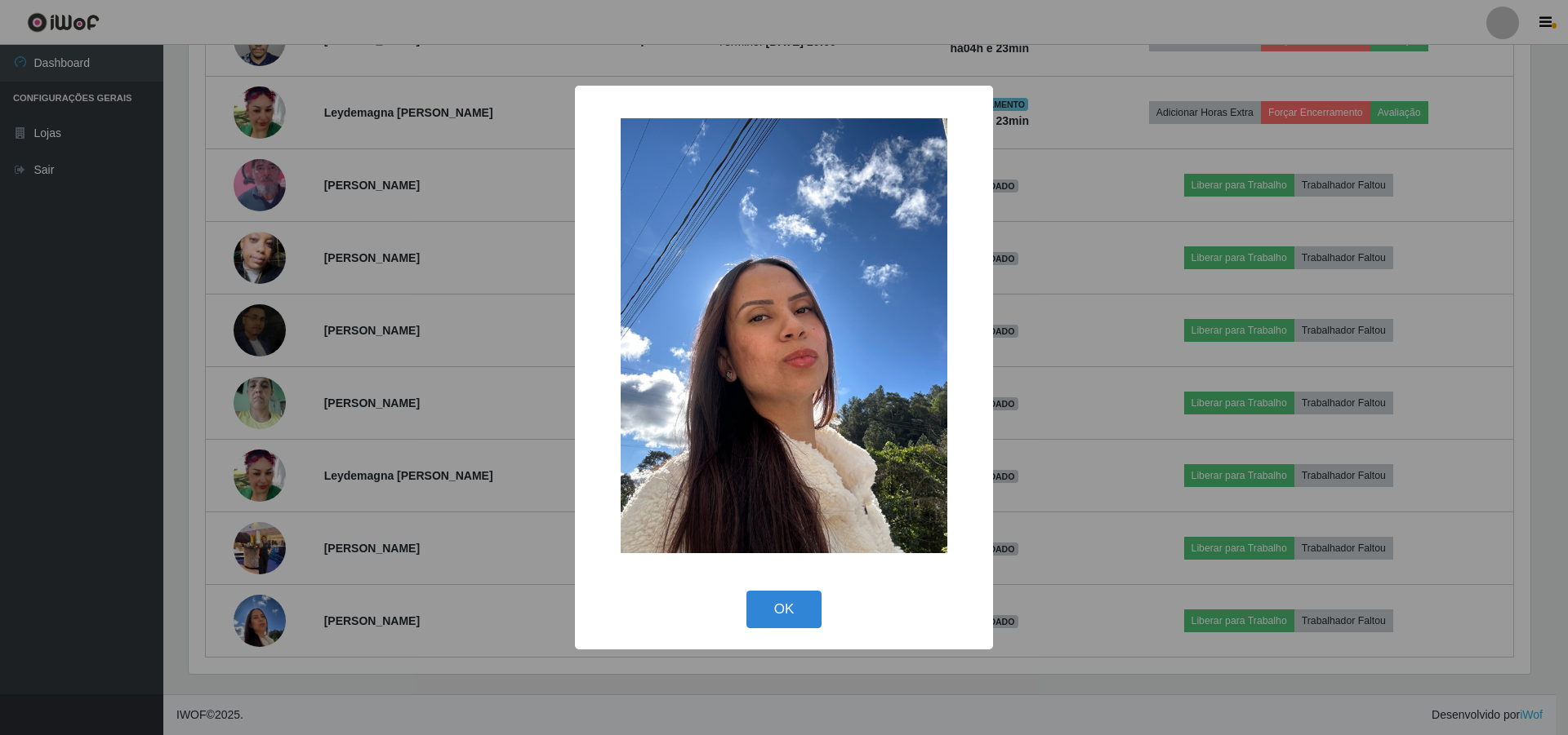
click at [270, 534] on div "× OK Cancel" at bounding box center [784, 367] width 1568 height 735
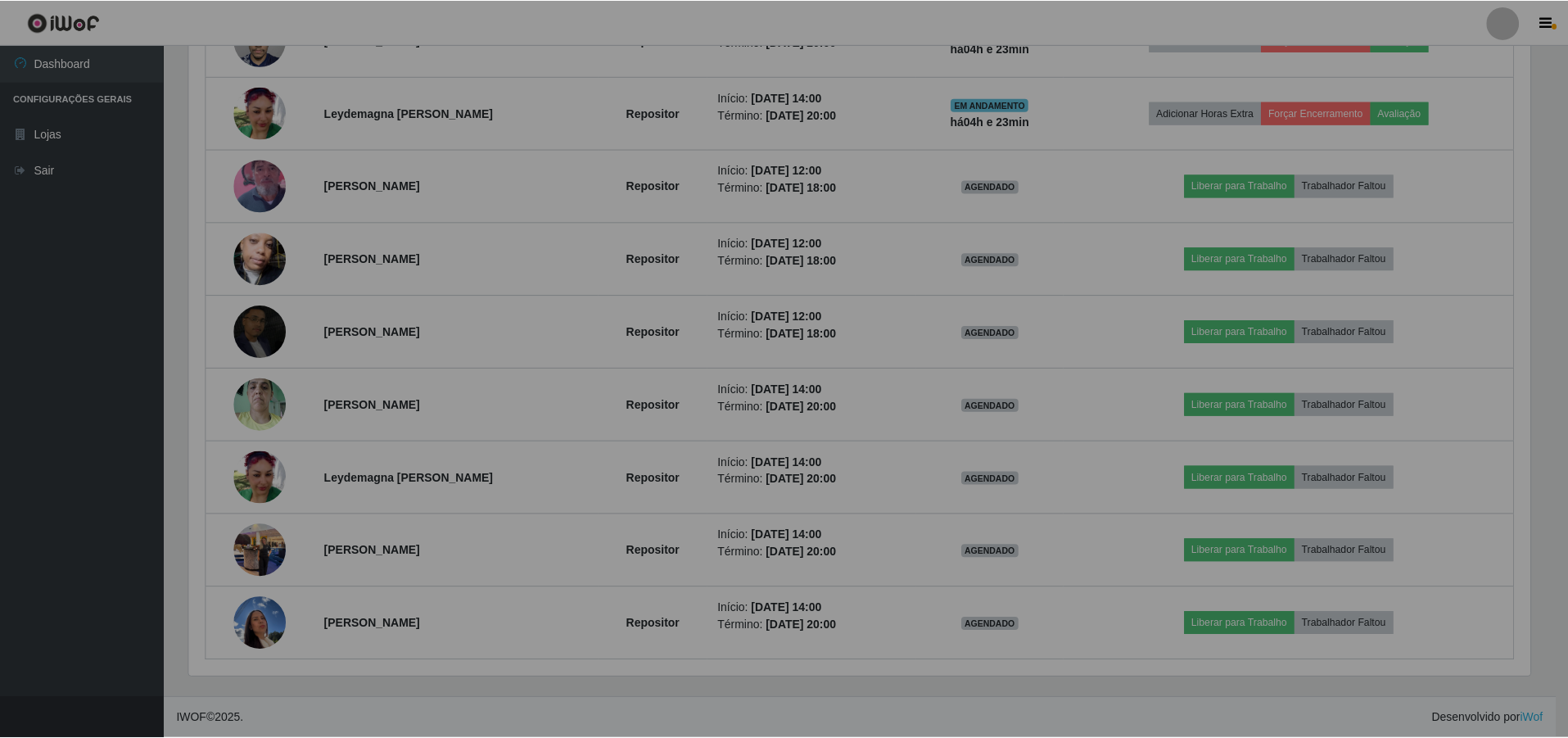
scroll to position [340, 1354]
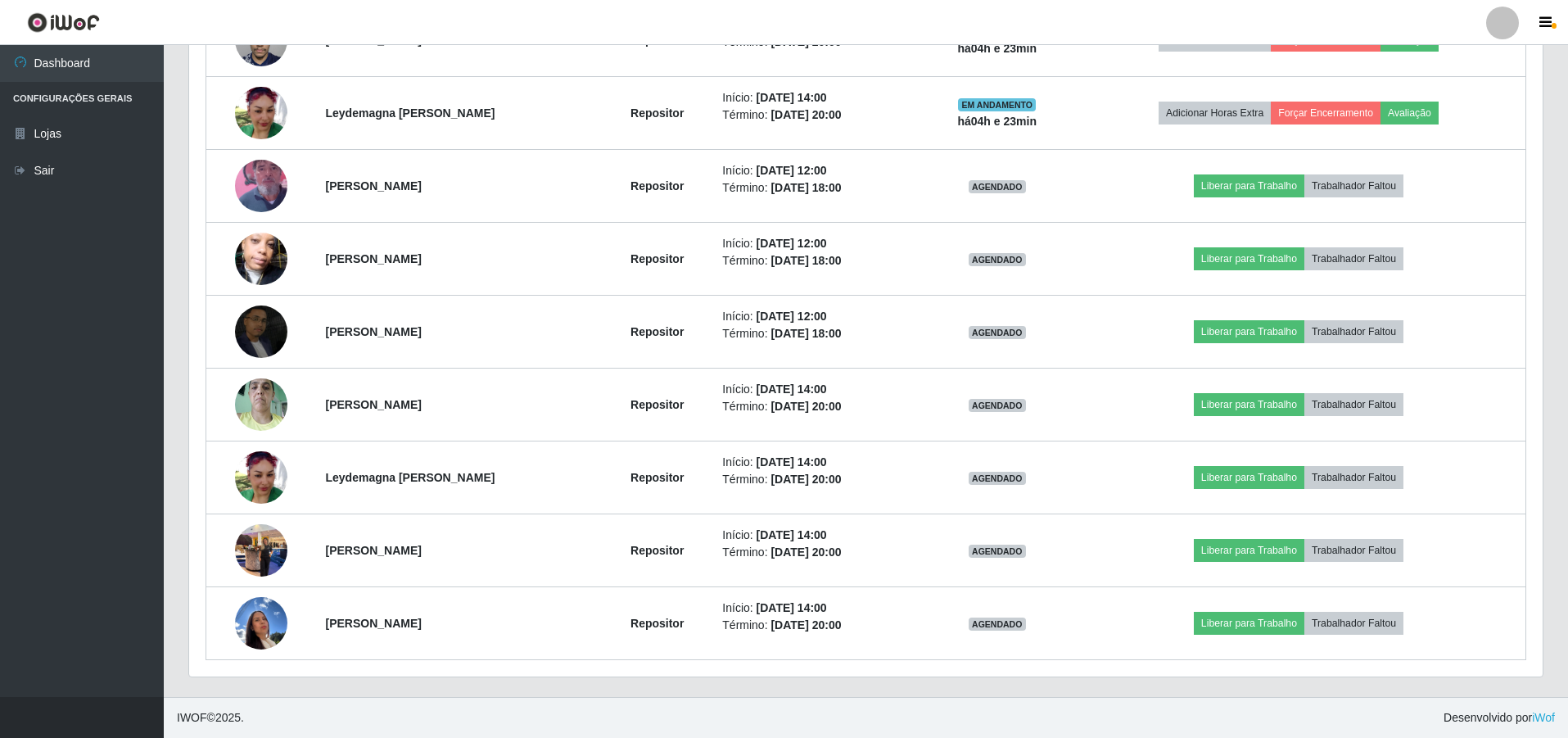
click at [271, 536] on img at bounding box center [261, 549] width 53 height 69
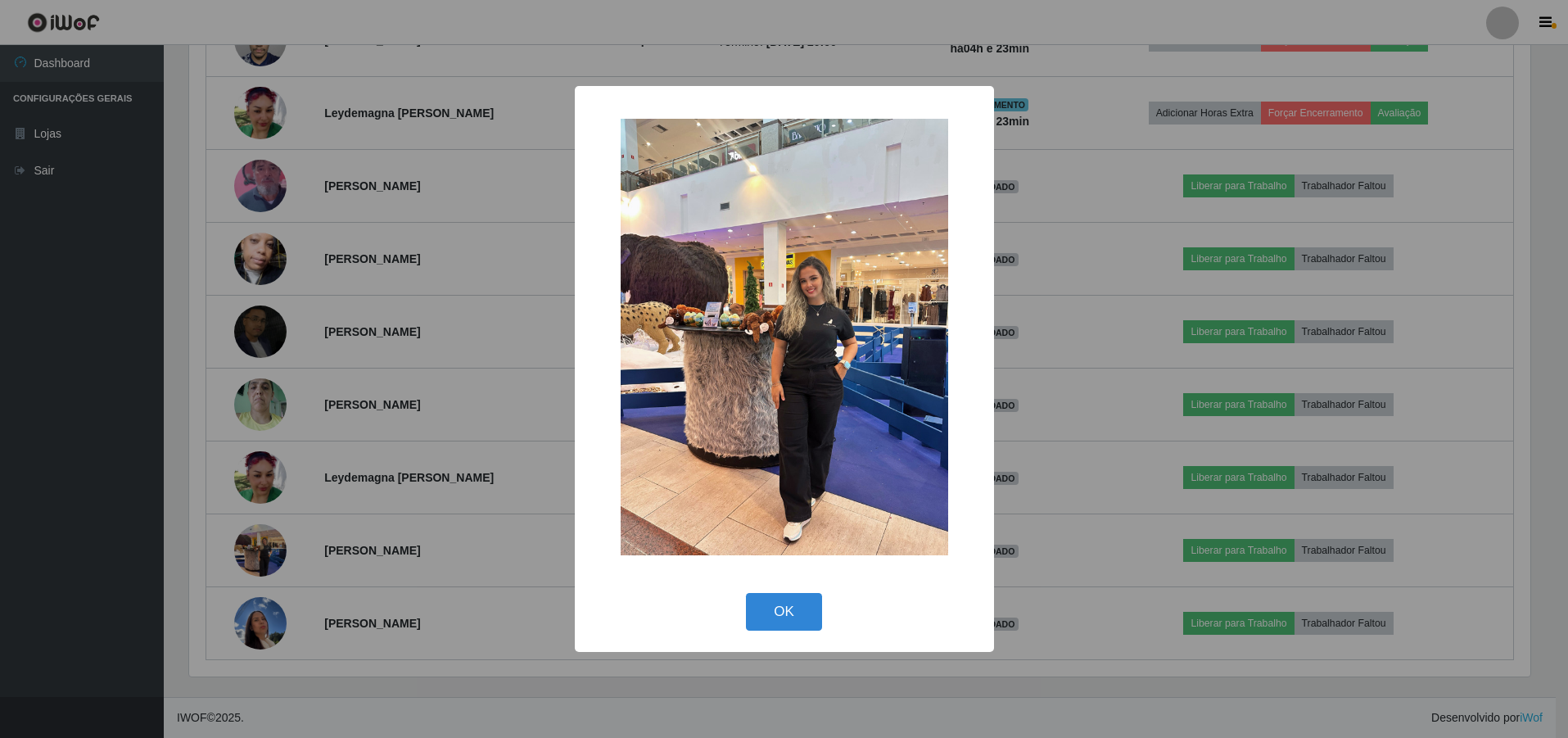
scroll to position [340, 1345]
click at [249, 484] on div "× OK Cancel" at bounding box center [786, 369] width 1572 height 738
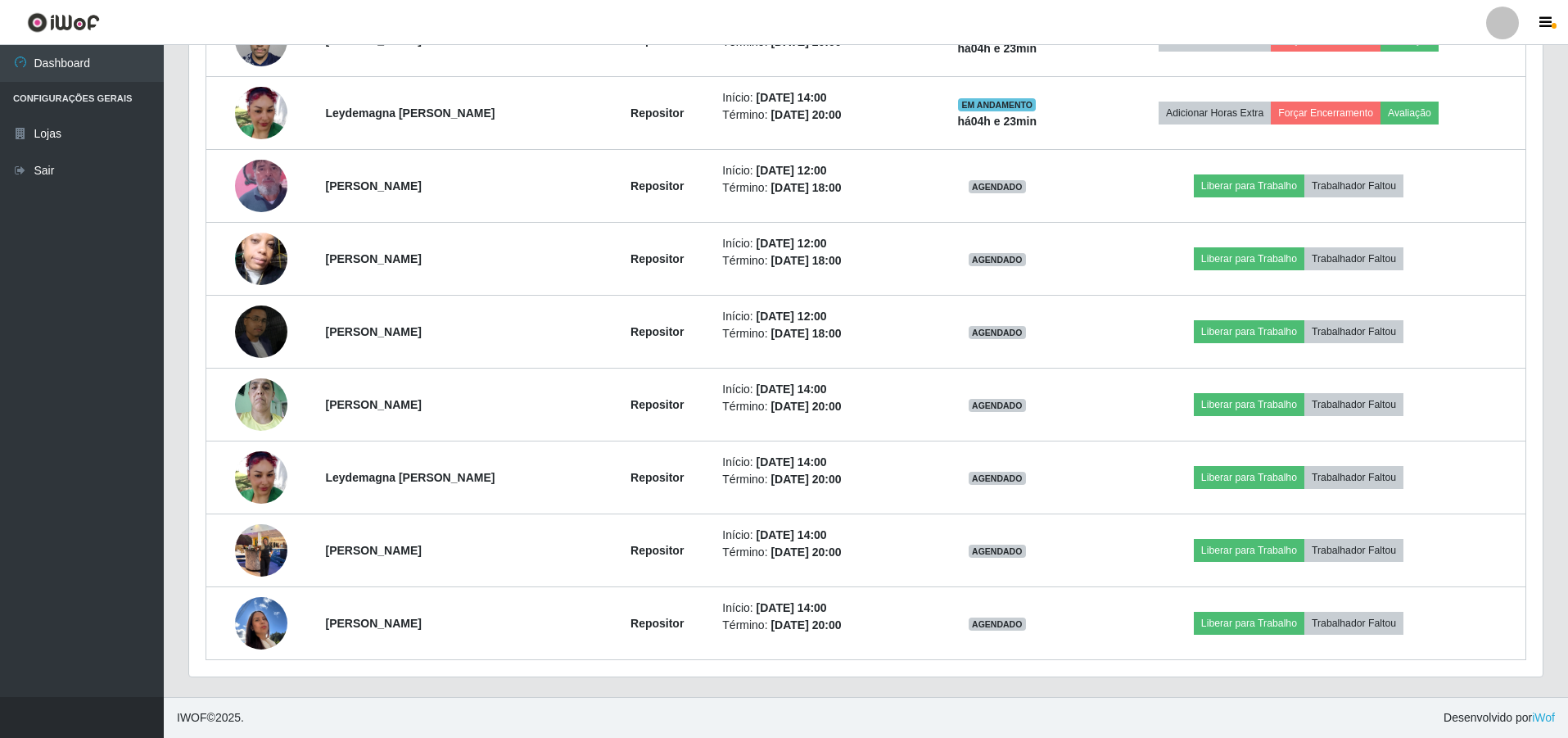
scroll to position [340, 1354]
click at [249, 484] on img at bounding box center [261, 478] width 53 height 53
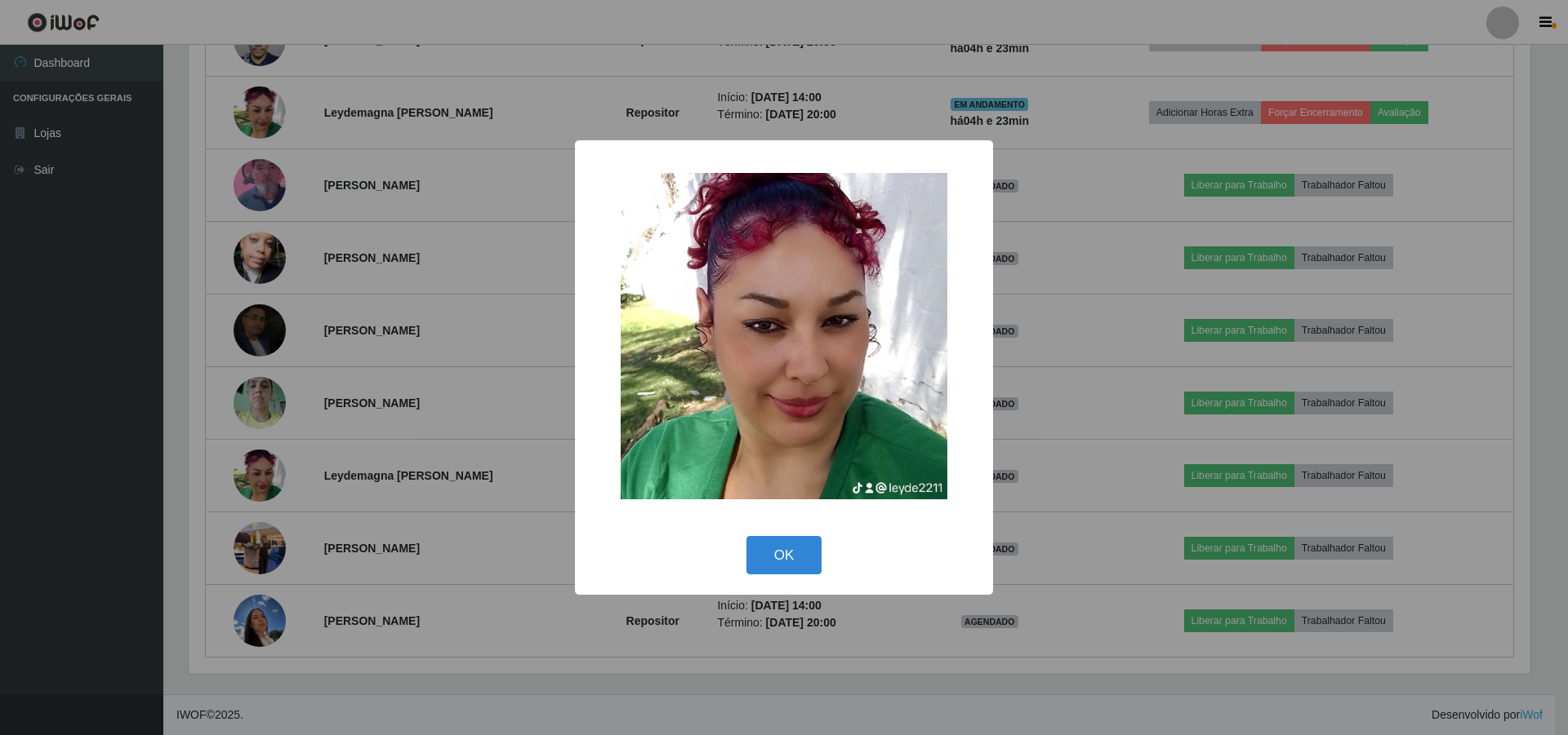
click at [263, 406] on div "× OK Cancel" at bounding box center [784, 367] width 1568 height 735
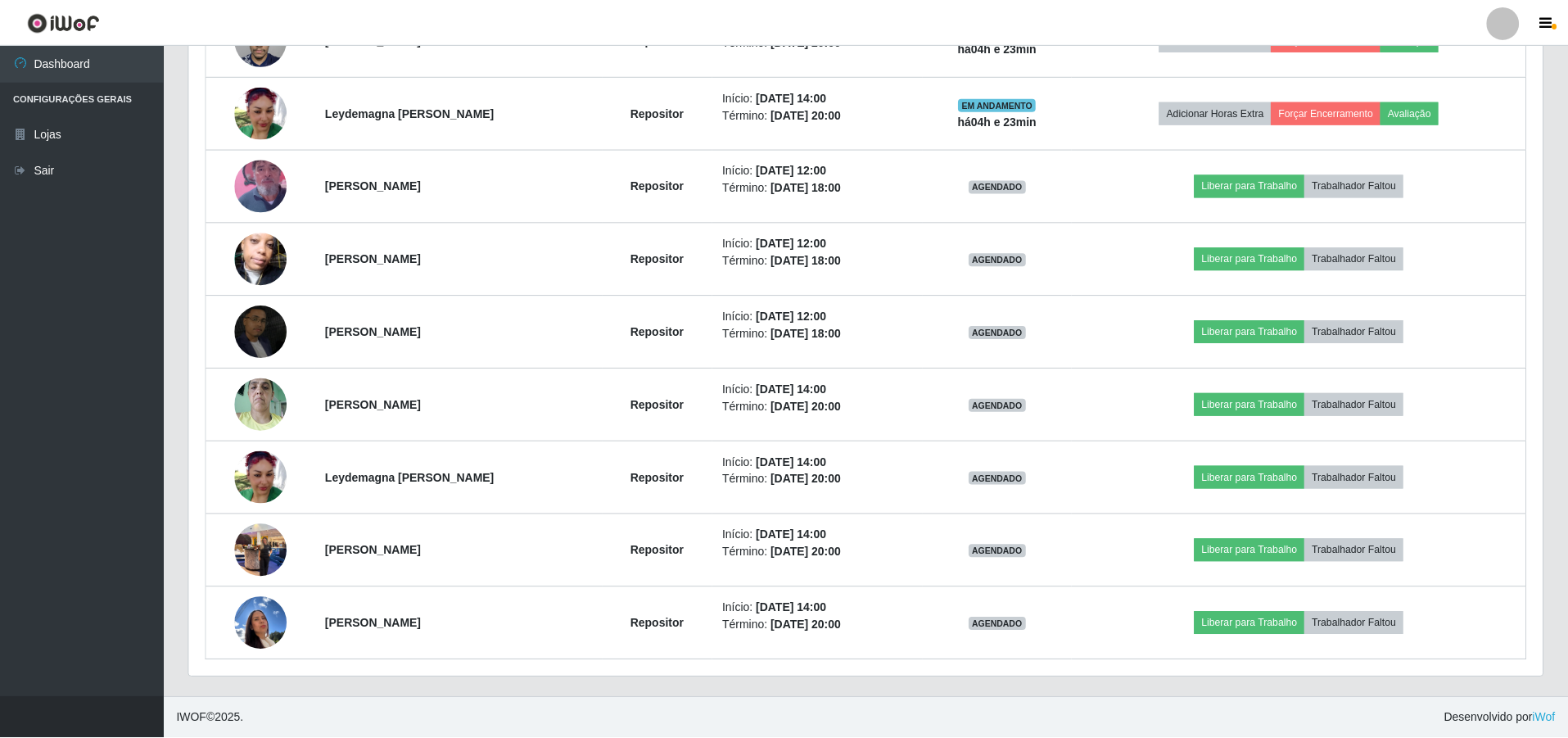
scroll to position [340, 1354]
click at [264, 407] on img at bounding box center [261, 404] width 53 height 69
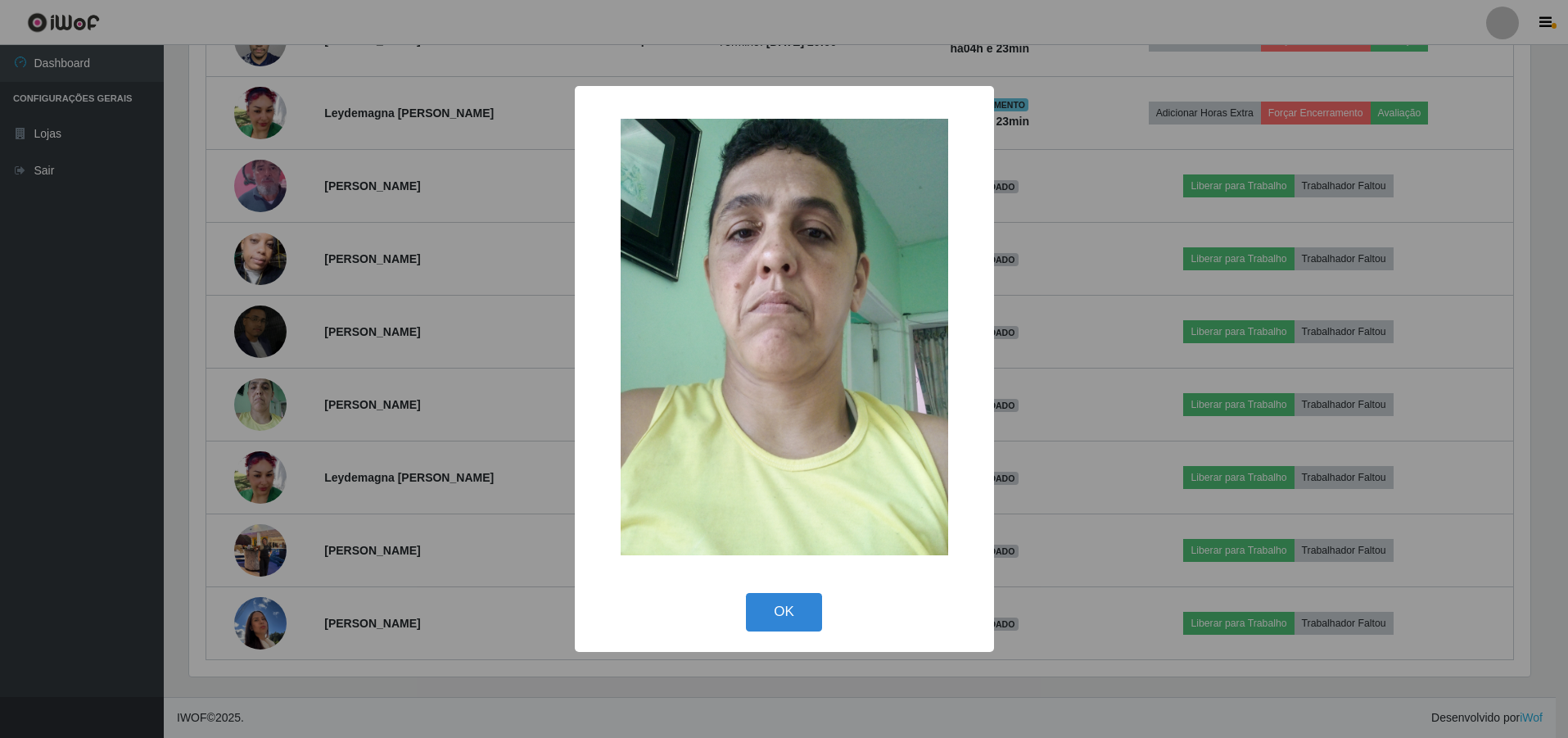
scroll to position [340, 1345]
click at [255, 333] on div "× OK Cancel" at bounding box center [786, 369] width 1572 height 738
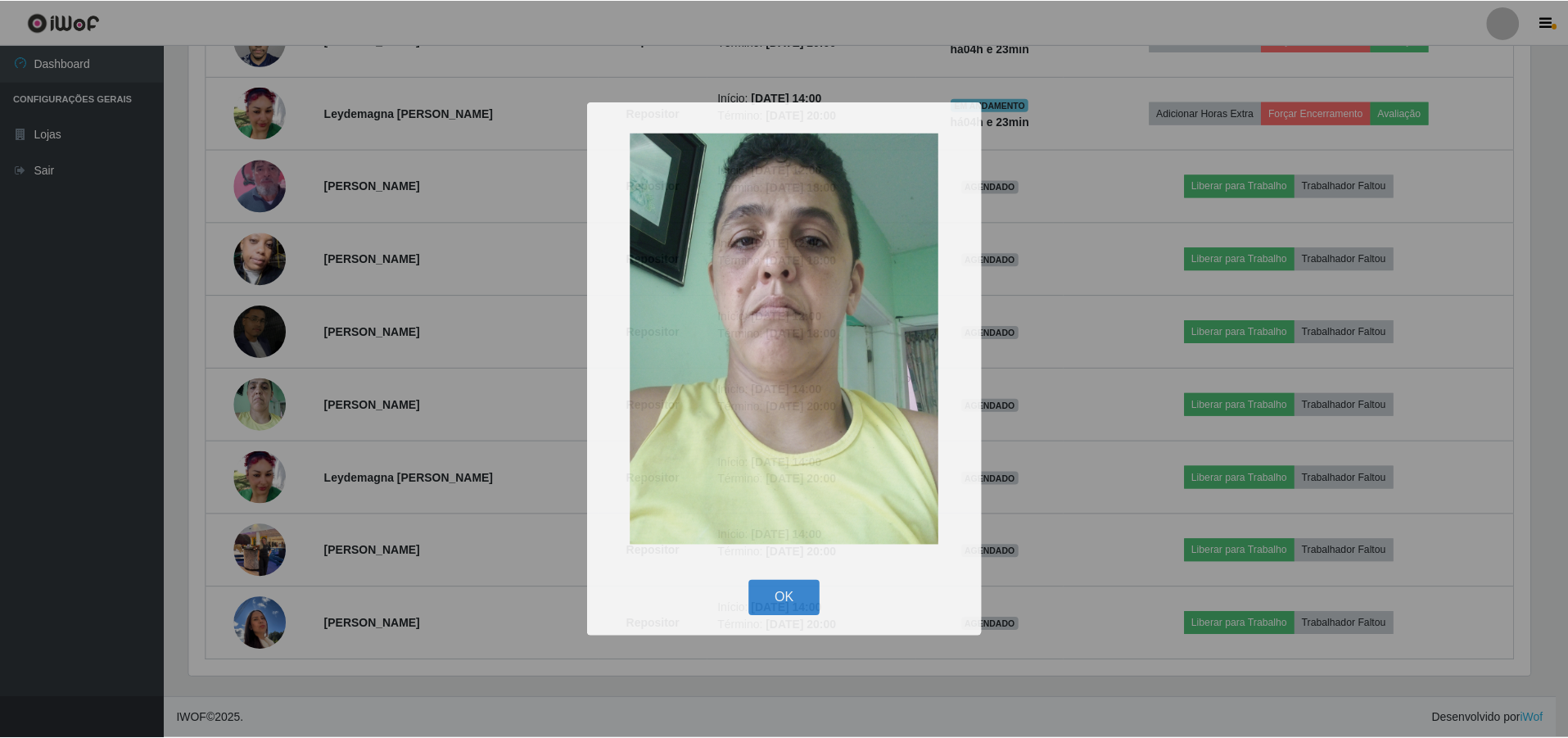
scroll to position [340, 1354]
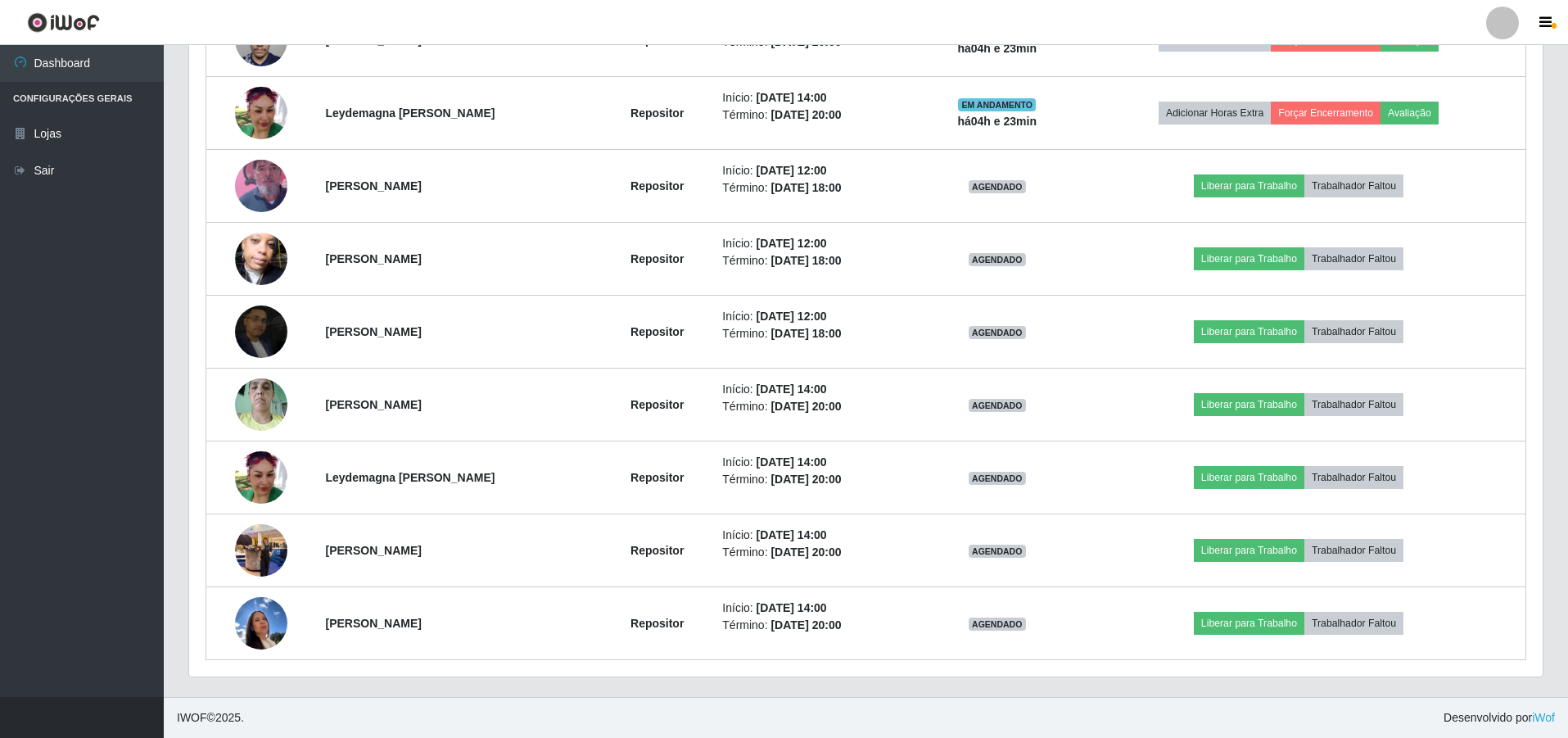
click at [255, 333] on img at bounding box center [261, 332] width 53 height 93
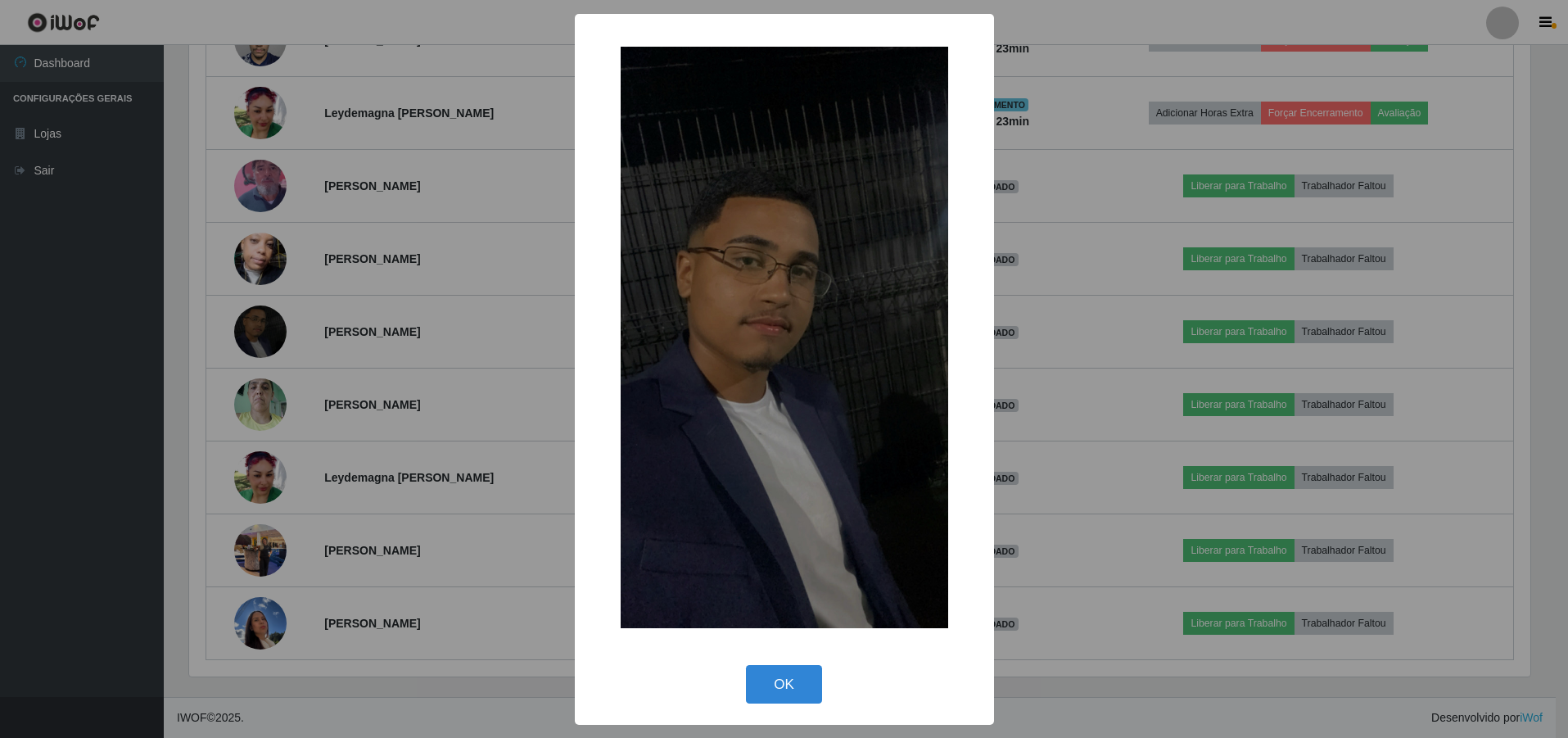
scroll to position [340, 1345]
click at [260, 265] on div "× OK Cancel" at bounding box center [786, 369] width 1572 height 738
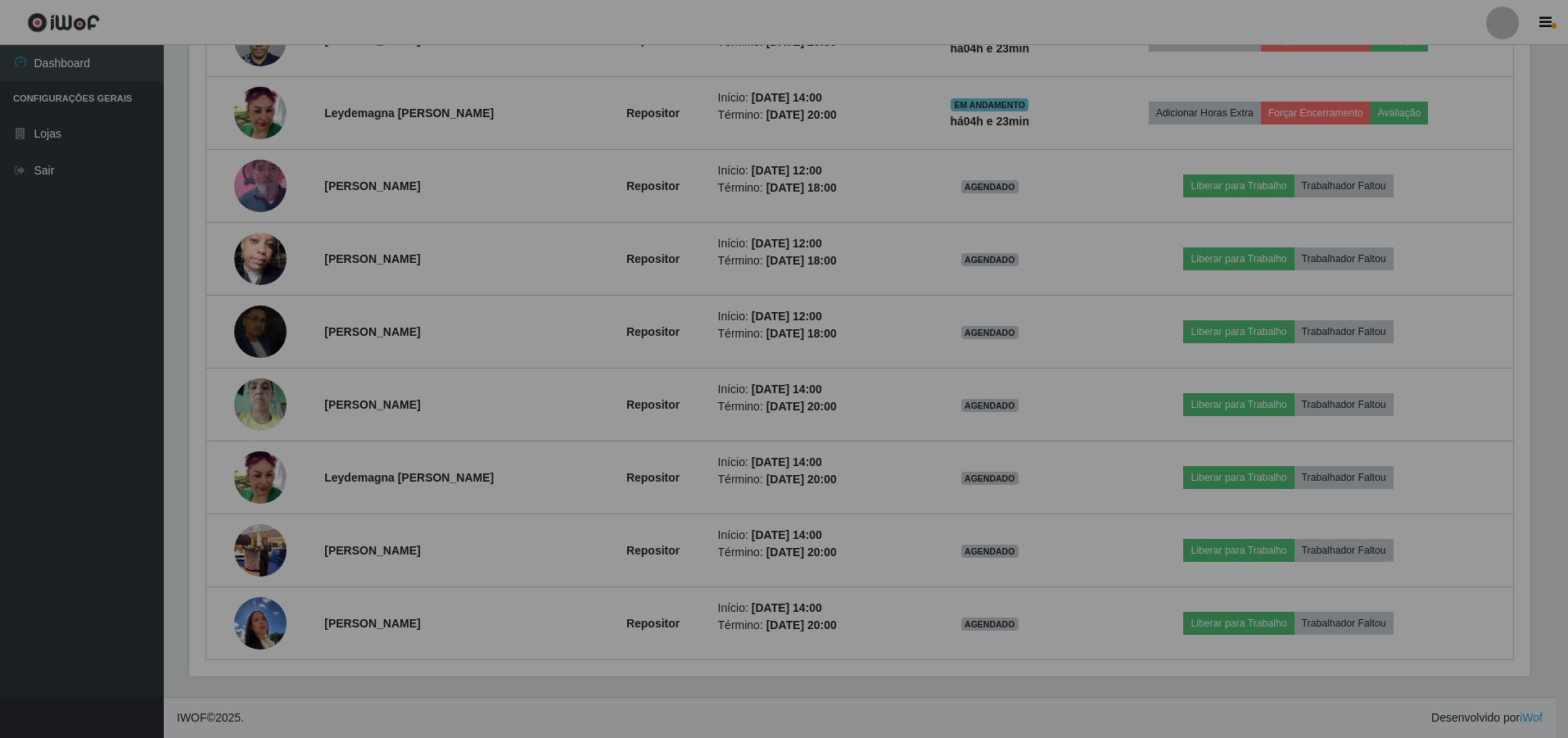
scroll to position [340, 1354]
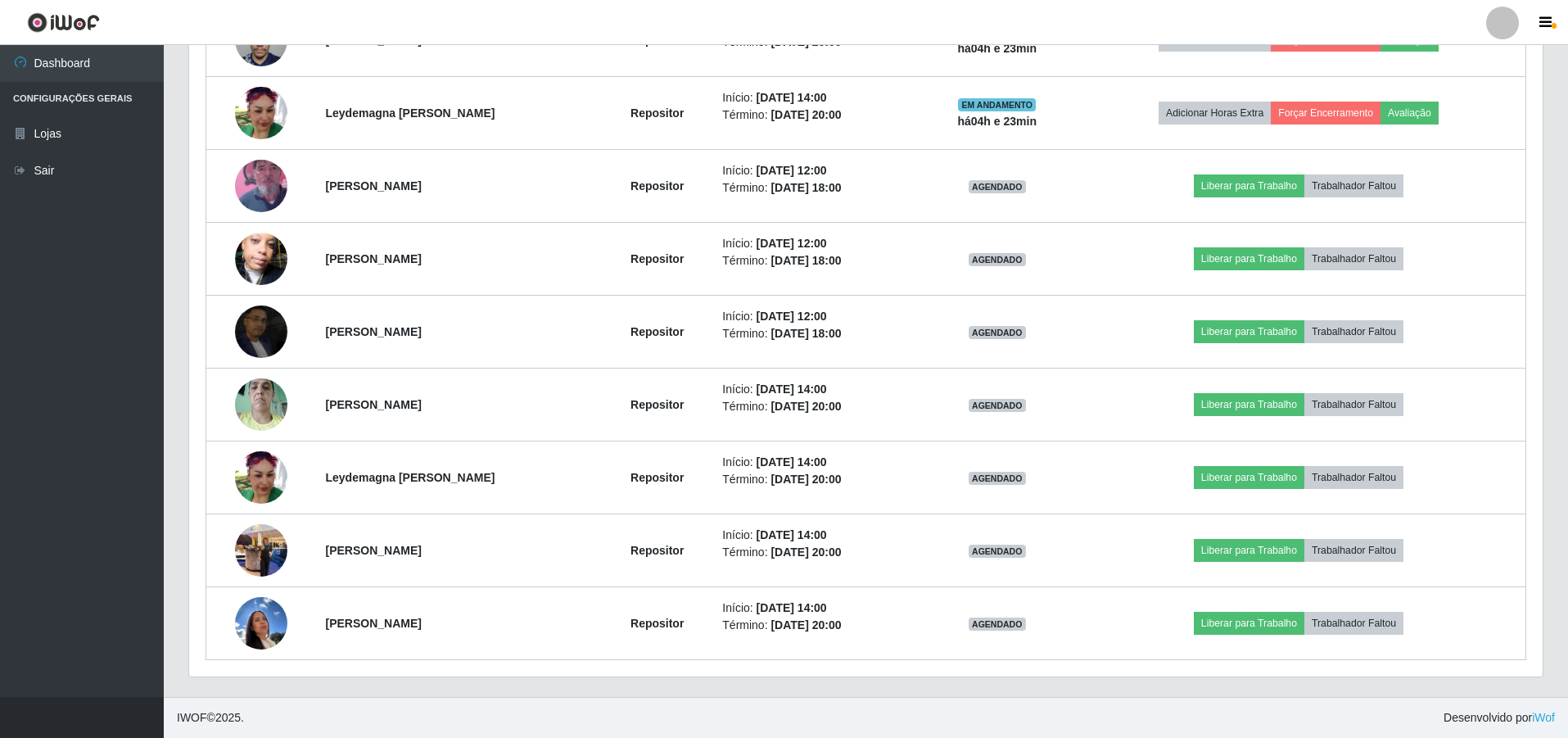
click at [260, 265] on img at bounding box center [261, 259] width 53 height 93
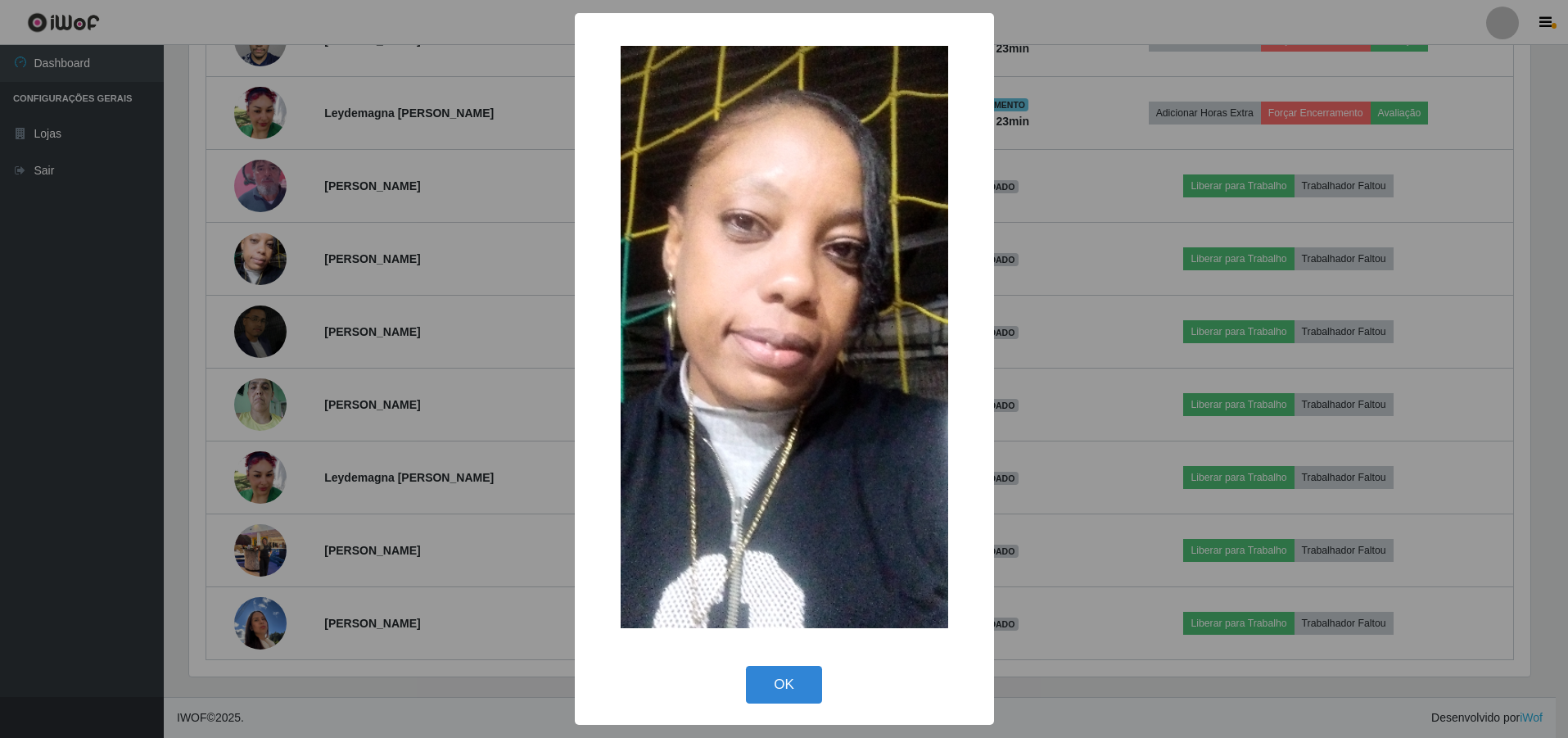
scroll to position [340, 1345]
click at [257, 191] on div "× OK Cancel" at bounding box center [786, 369] width 1572 height 738
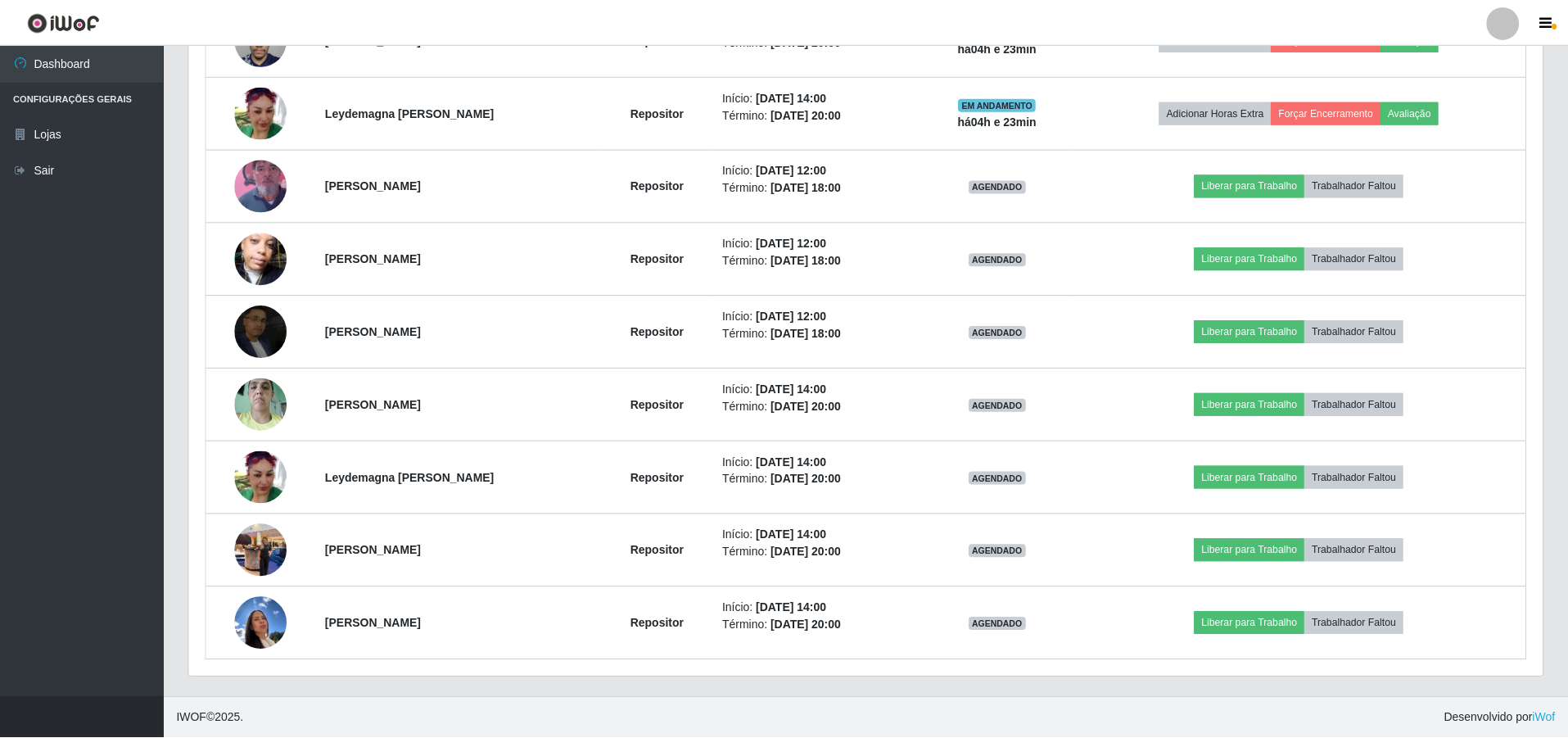
scroll to position [340, 1354]
click at [257, 191] on img at bounding box center [261, 186] width 53 height 93
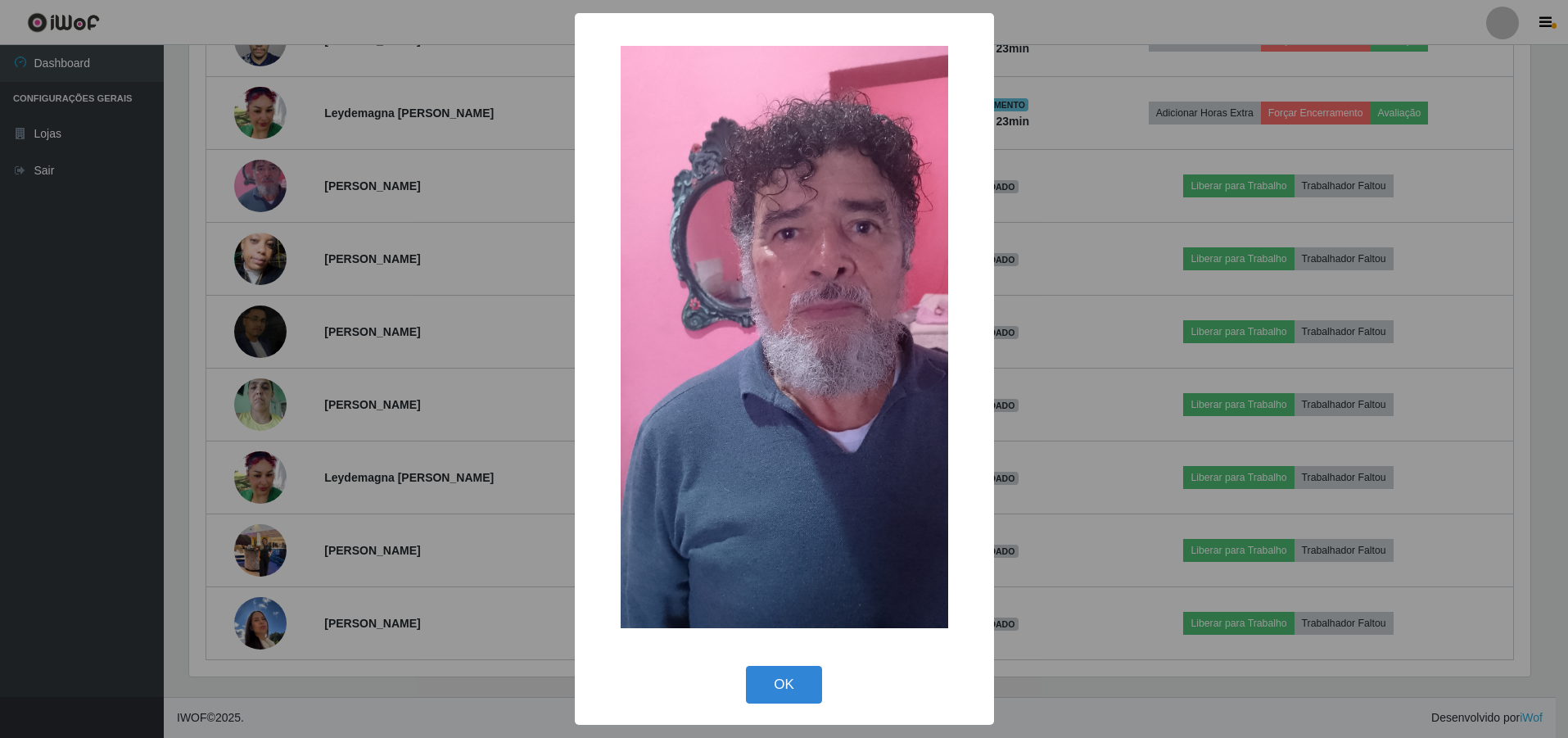
scroll to position [340, 1345]
click at [258, 257] on div "× OK Cancel" at bounding box center [786, 369] width 1572 height 738
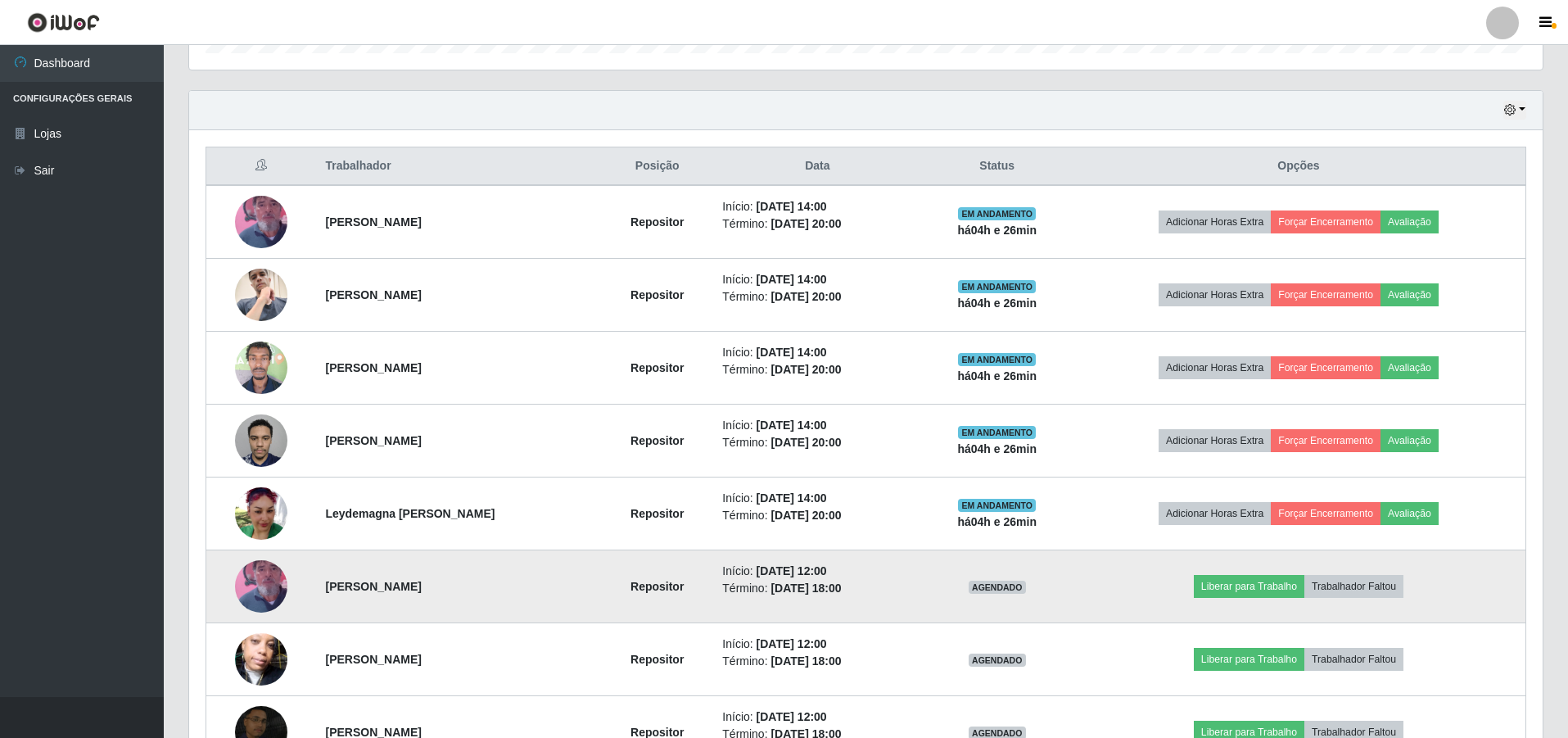
scroll to position [524, 0]
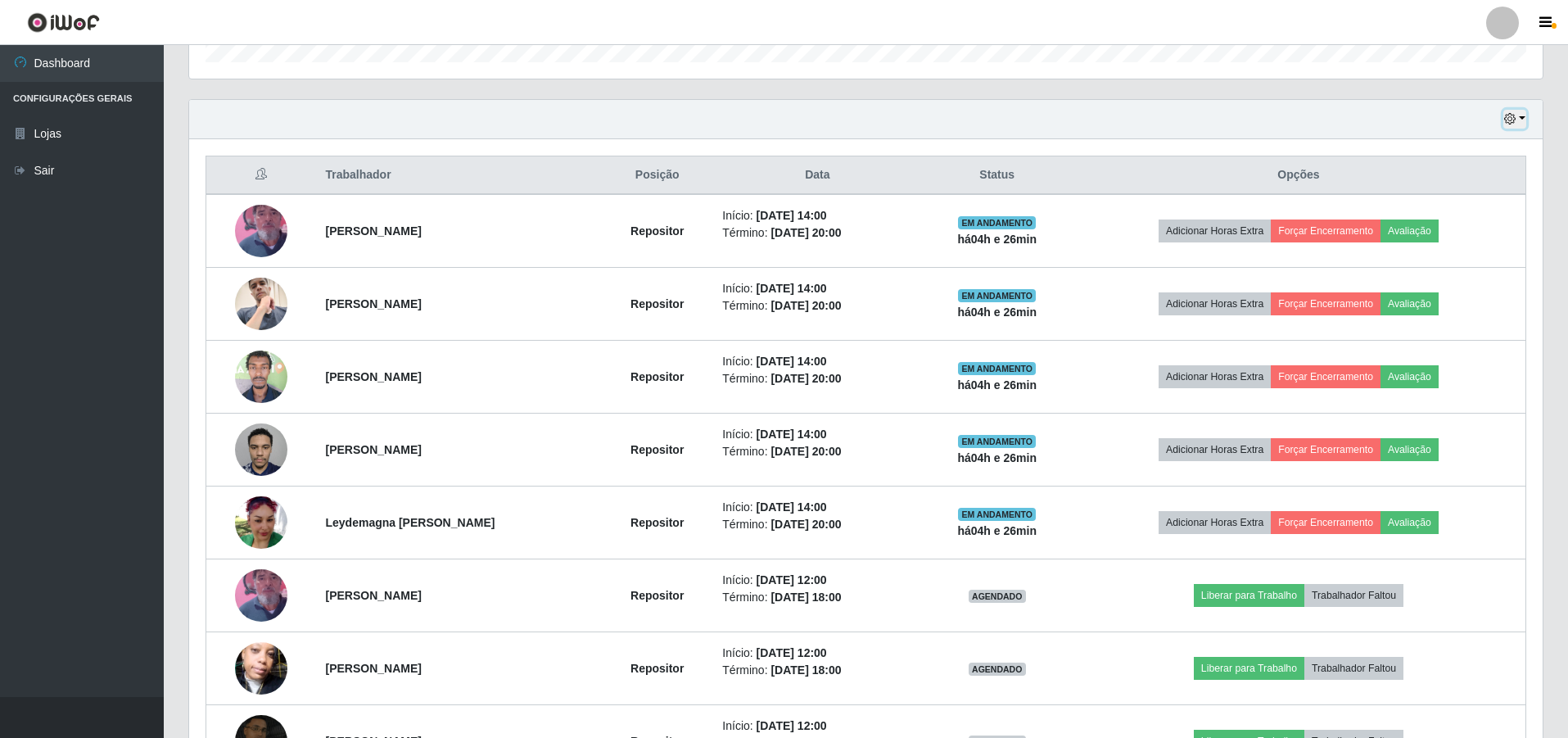
click at [1522, 121] on button "button" at bounding box center [1515, 118] width 23 height 18
click at [1467, 150] on button "Hoje" at bounding box center [1461, 147] width 130 height 34
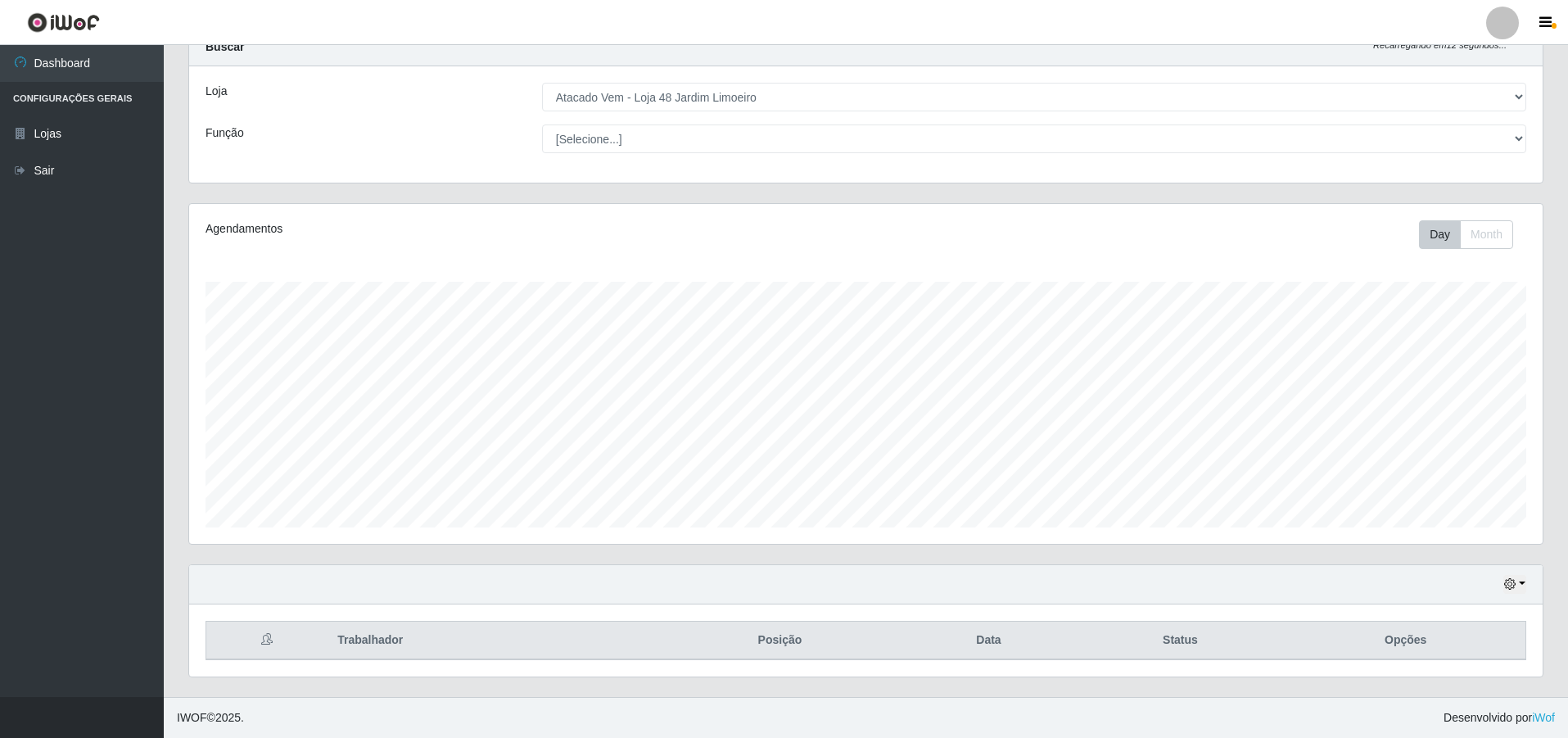
scroll to position [423, 0]
